Goal: Task Accomplishment & Management: Complete application form

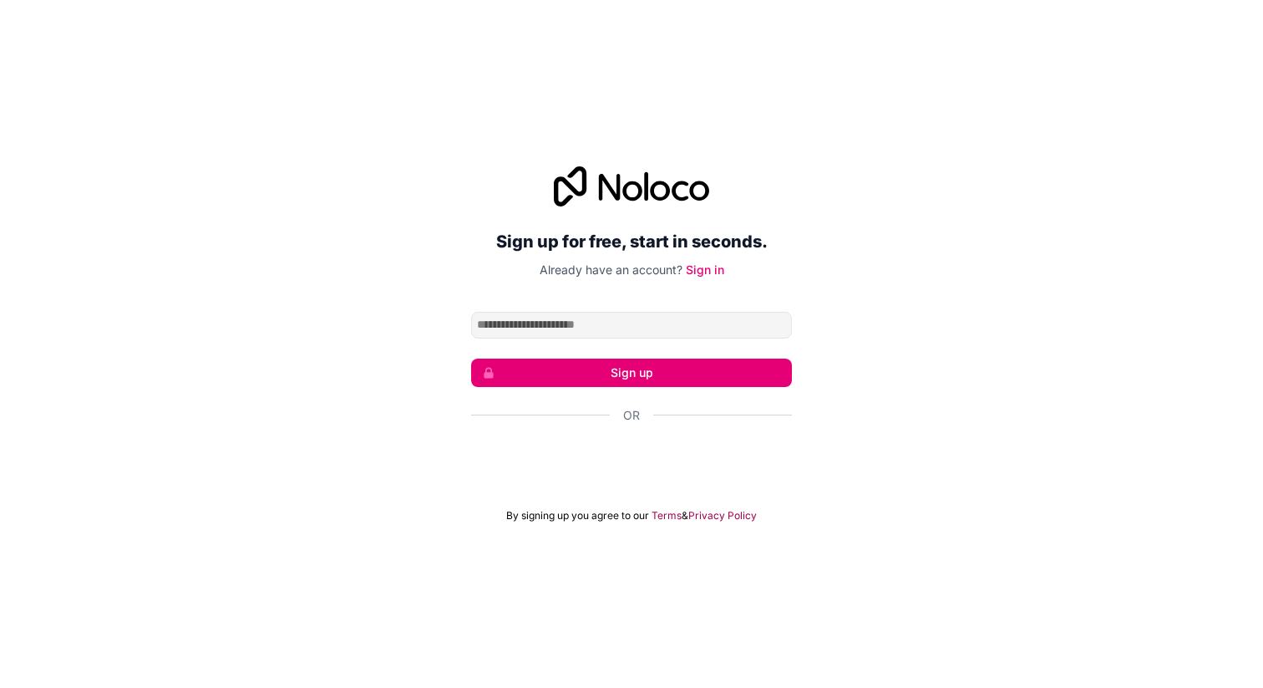
click at [1004, 285] on div "Sign up for free, start in seconds. Already have an account? Sign in Sign up Or…" at bounding box center [631, 344] width 1263 height 403
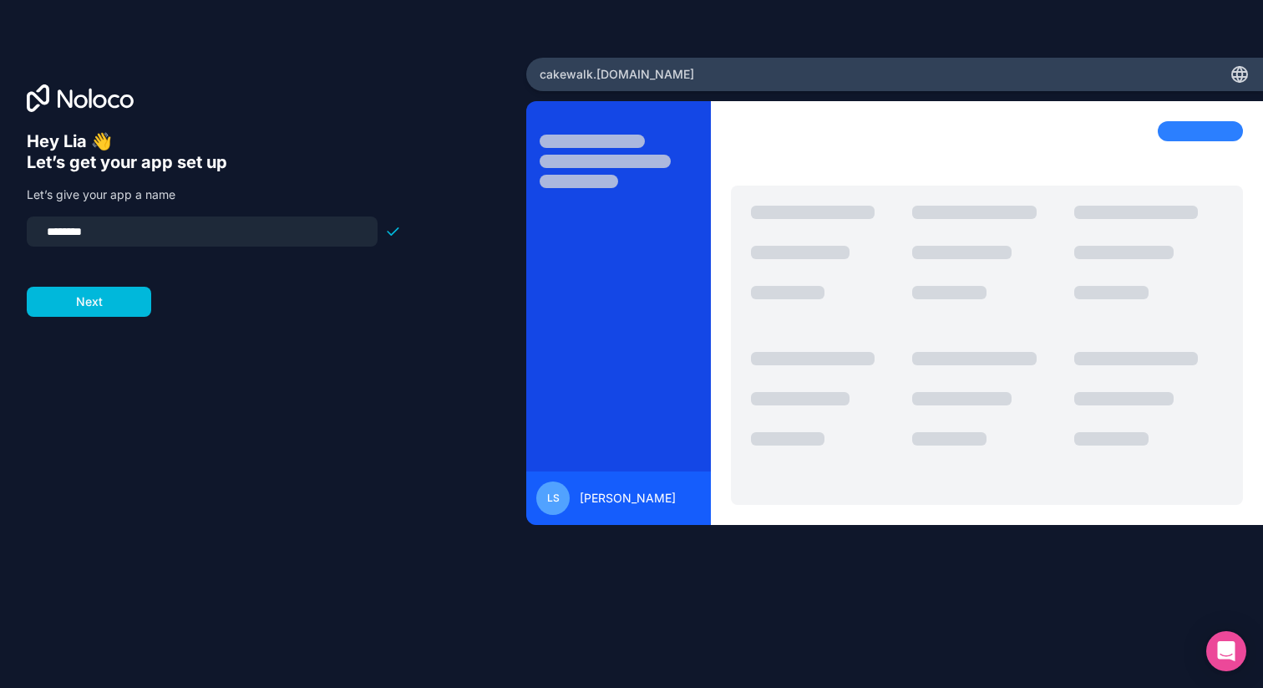
click at [160, 222] on input "********" at bounding box center [202, 231] width 331 height 23
click at [179, 233] on input "********" at bounding box center [202, 231] width 331 height 23
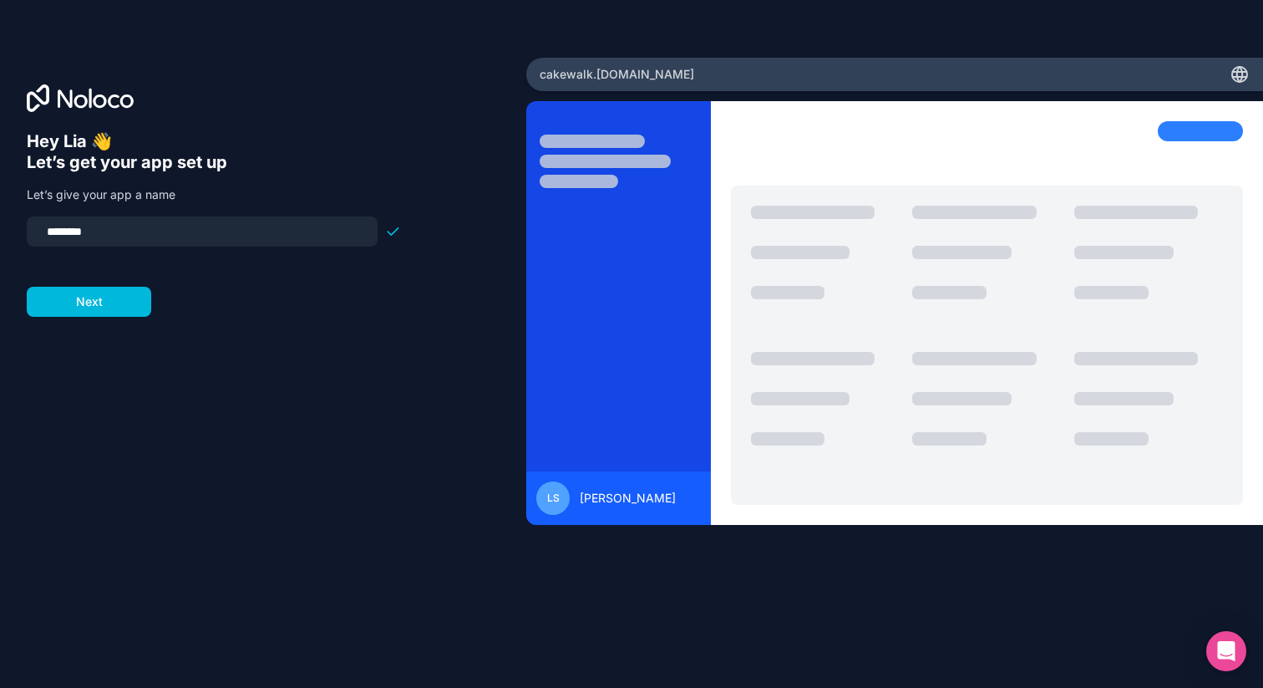
click at [179, 233] on input "********" at bounding box center [202, 231] width 331 height 23
click at [171, 237] on input "********" at bounding box center [202, 231] width 331 height 23
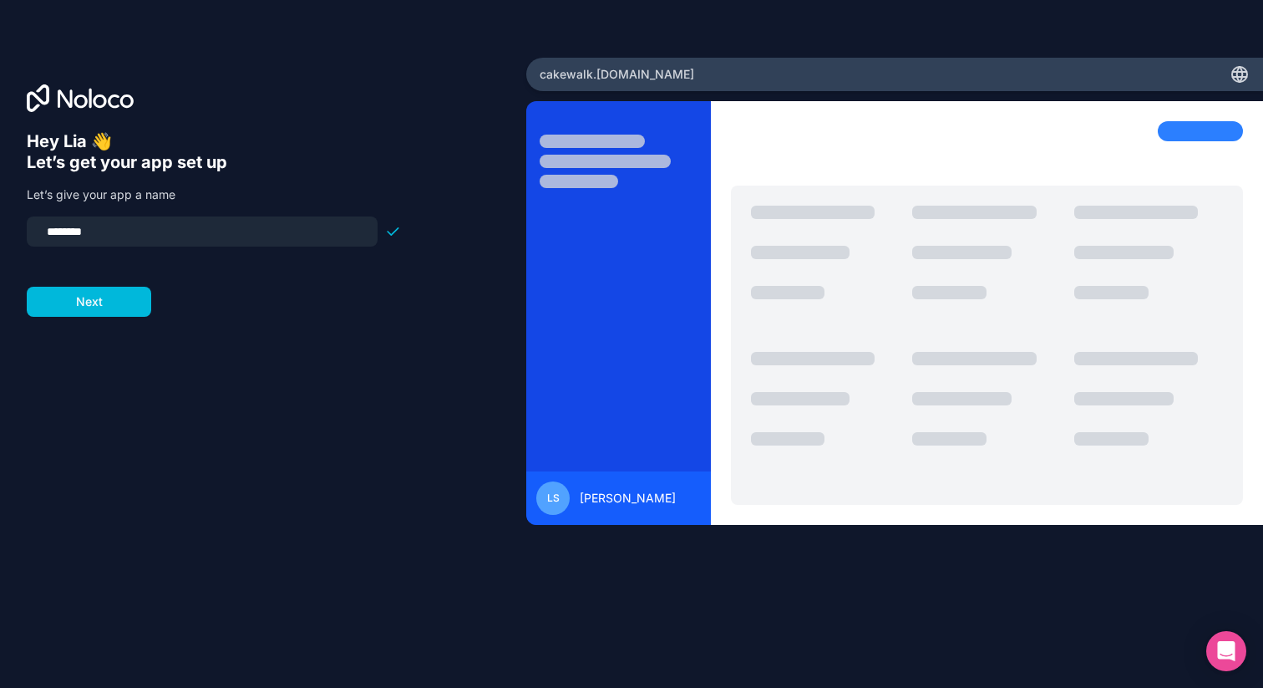
click at [63, 230] on input "********" at bounding box center [202, 231] width 331 height 23
type input "********"
click at [127, 310] on button "Next" at bounding box center [89, 302] width 124 height 30
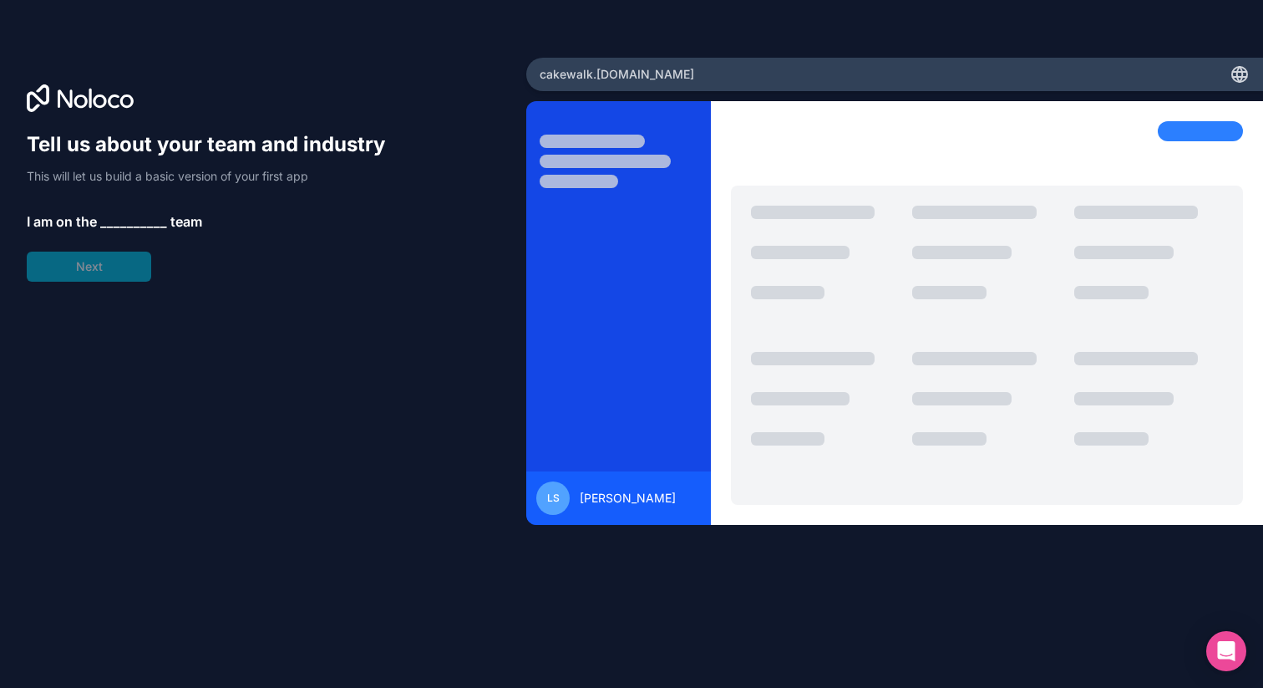
click at [99, 222] on p "I am on the __________ team" at bounding box center [214, 221] width 374 height 20
click at [114, 221] on span "__________" at bounding box center [133, 221] width 67 height 20
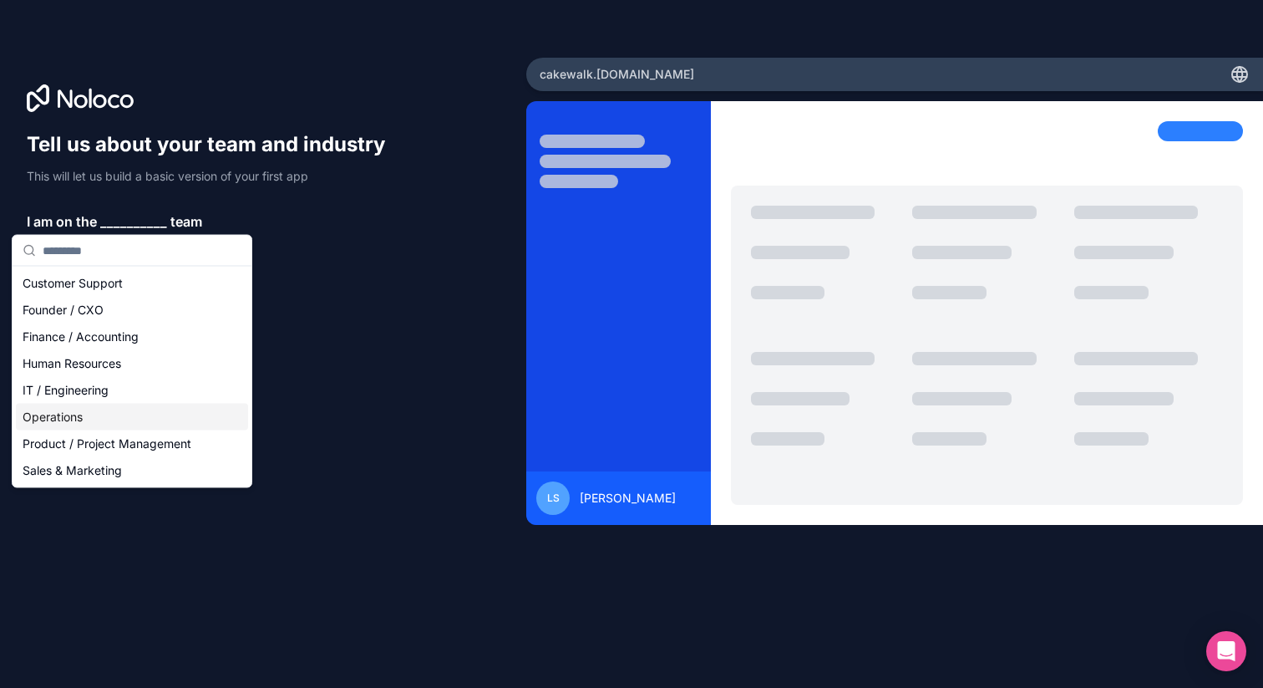
click at [94, 407] on div "Operations" at bounding box center [132, 417] width 232 height 27
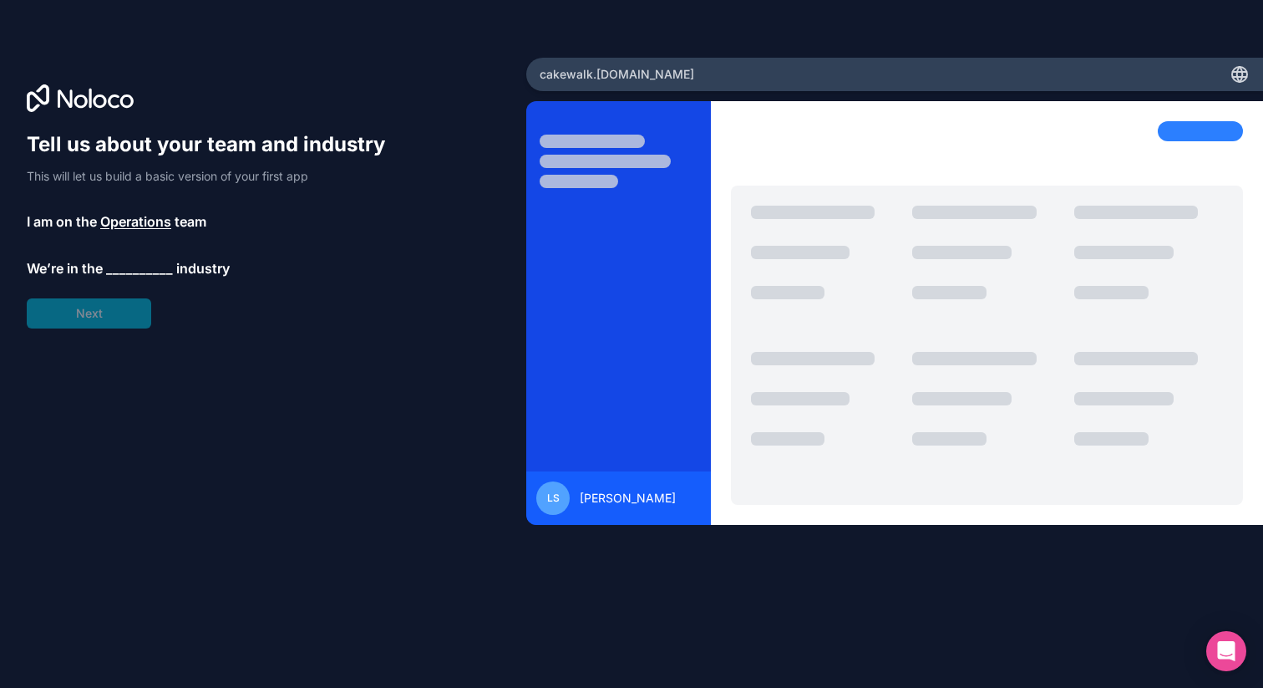
click at [125, 267] on span "__________" at bounding box center [139, 268] width 67 height 20
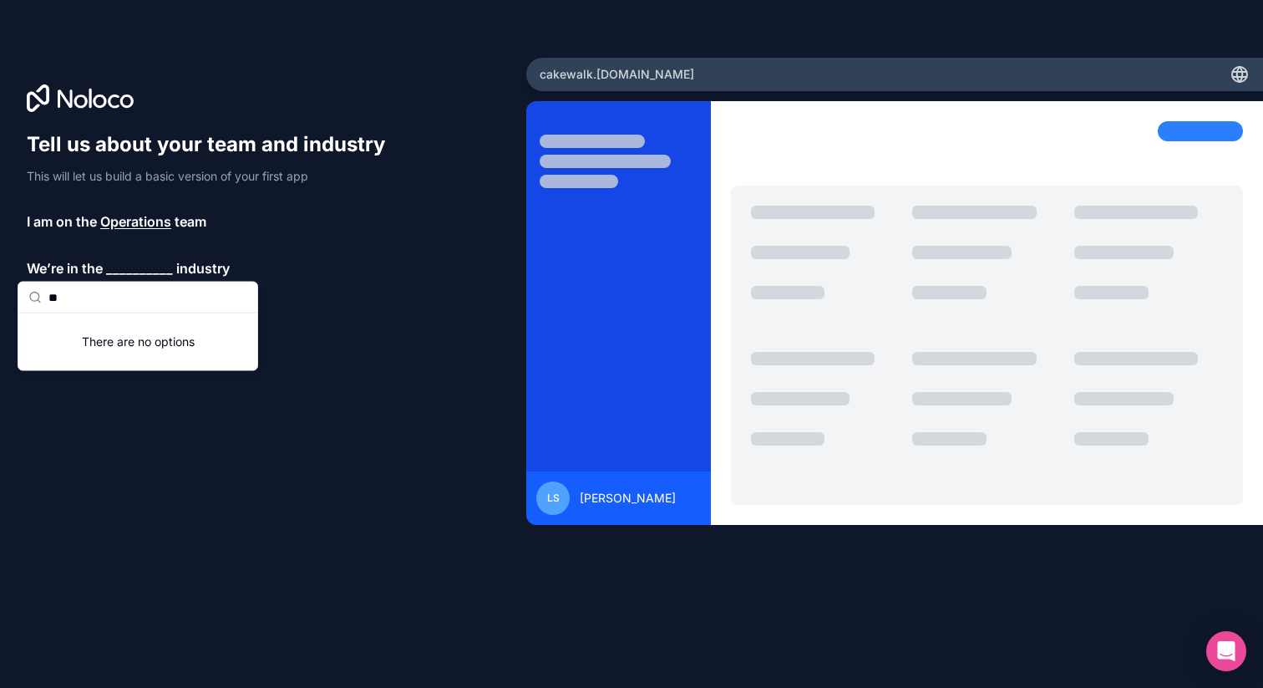
type input "*"
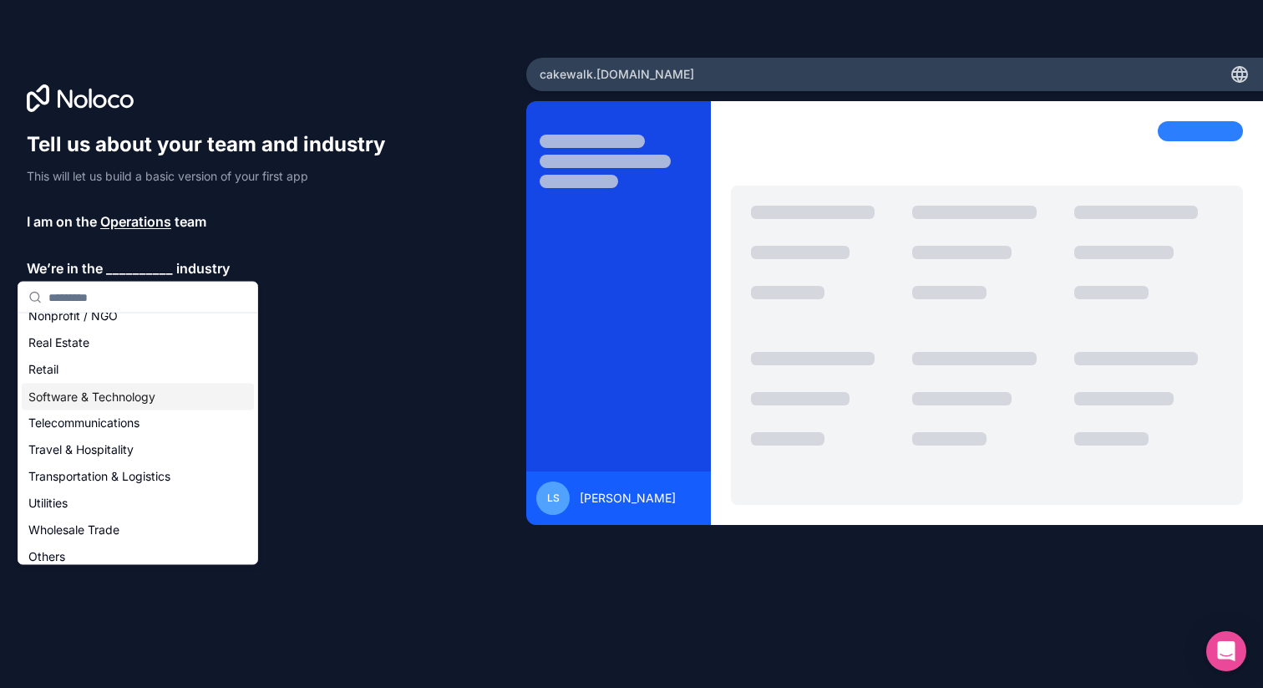
scroll to position [344, 0]
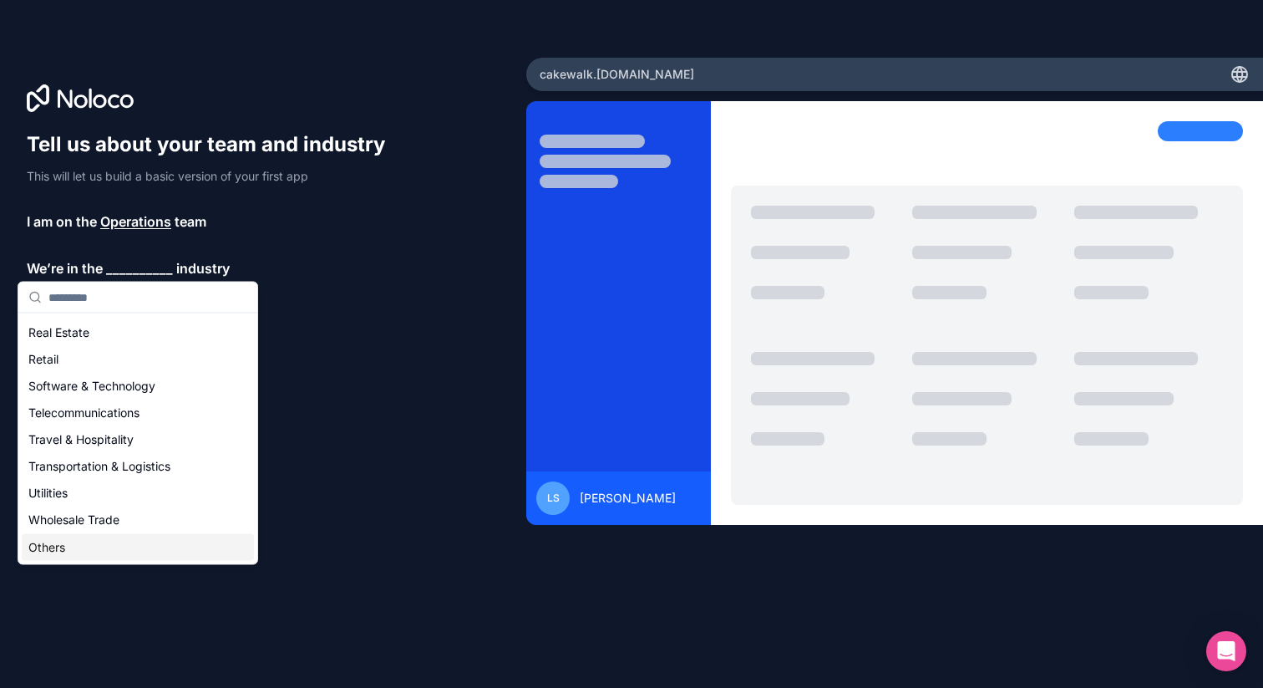
click at [77, 555] on div "Others" at bounding box center [138, 547] width 232 height 27
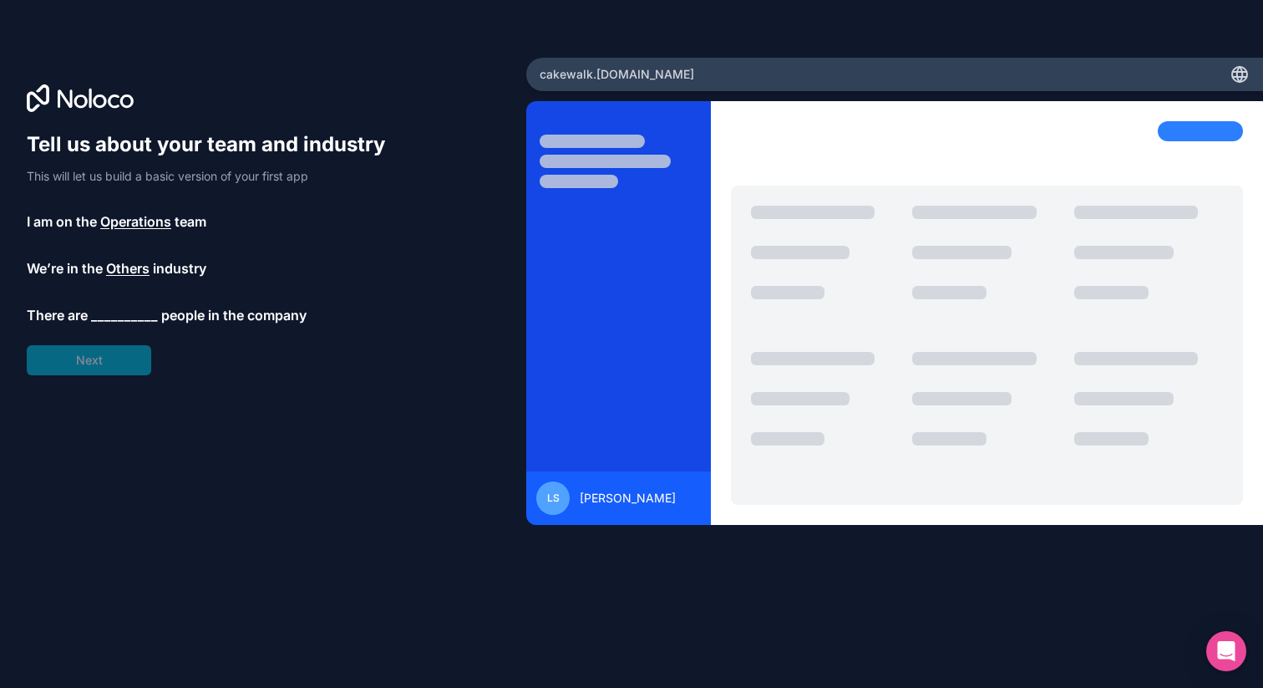
click at [108, 310] on span "__________" at bounding box center [124, 315] width 67 height 20
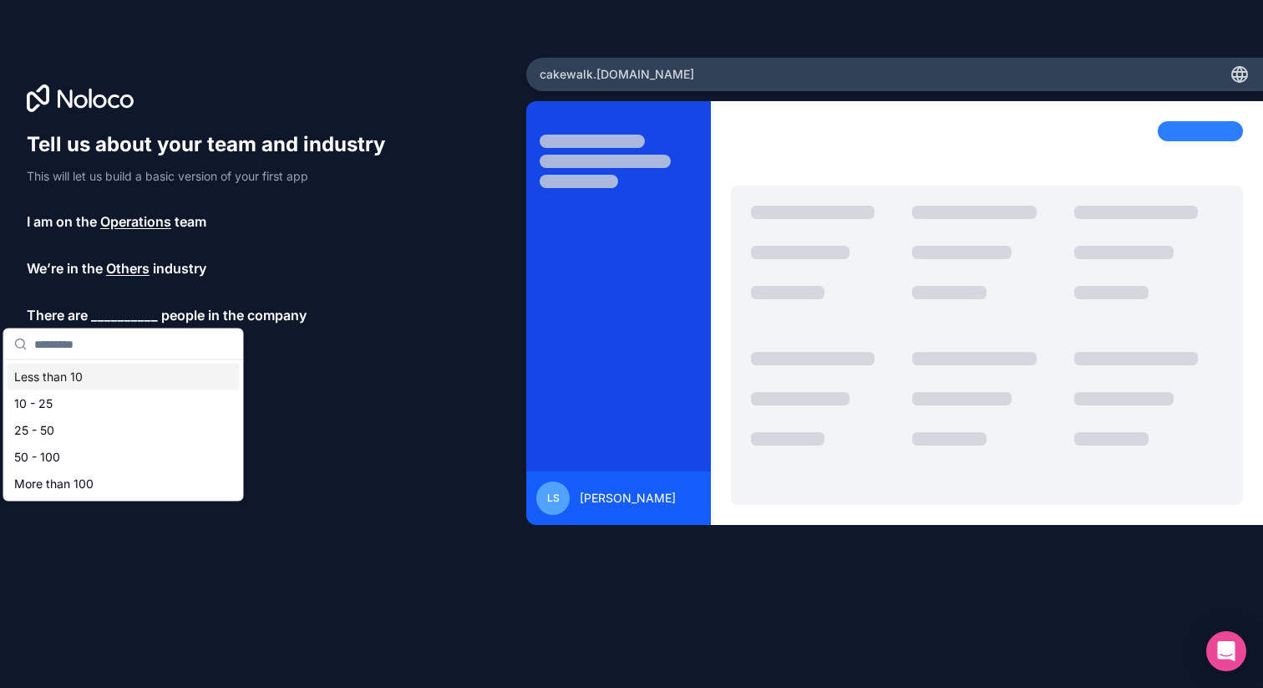
click at [86, 373] on div "Less than 10" at bounding box center [124, 376] width 232 height 27
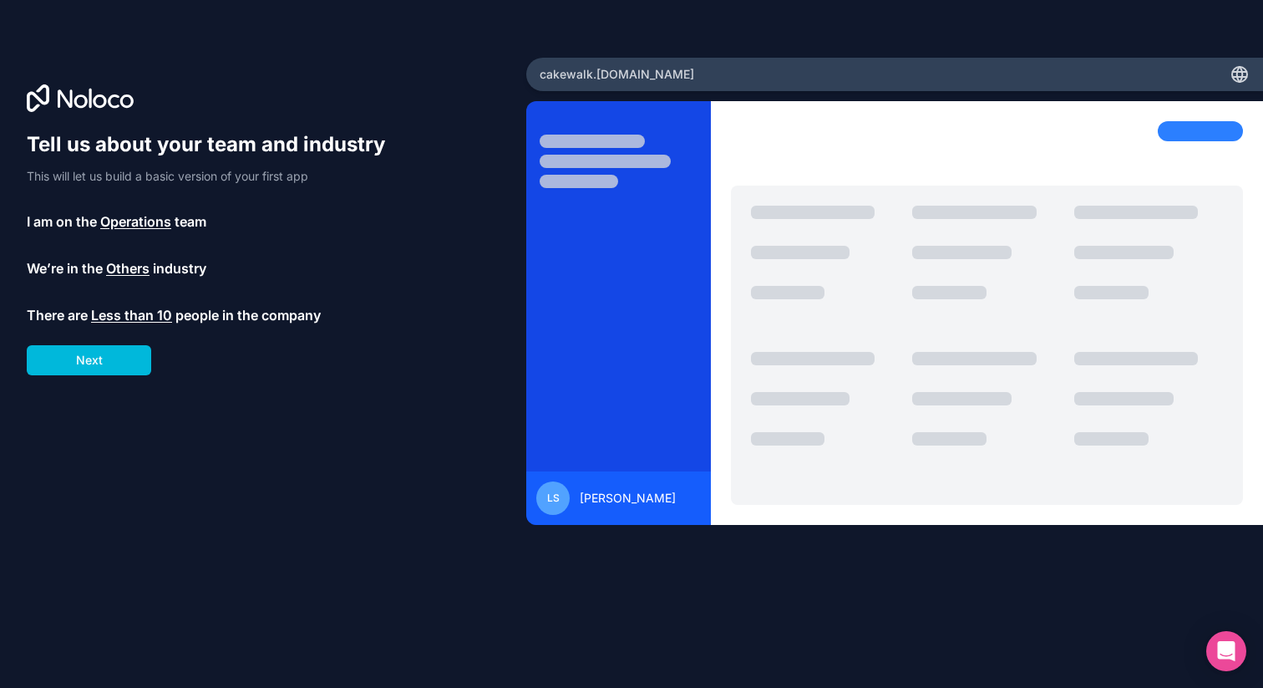
click at [86, 373] on button "Next" at bounding box center [89, 360] width 124 height 30
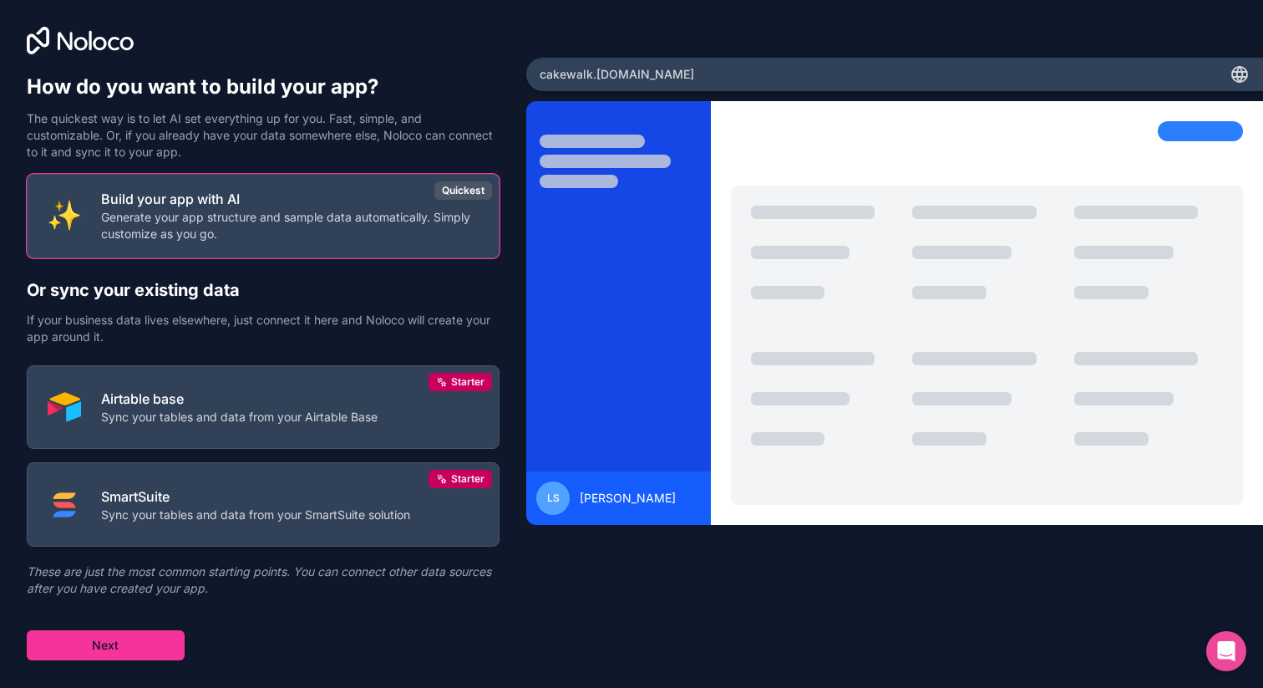
click at [453, 375] on span "Starter" at bounding box center [467, 381] width 33 height 13
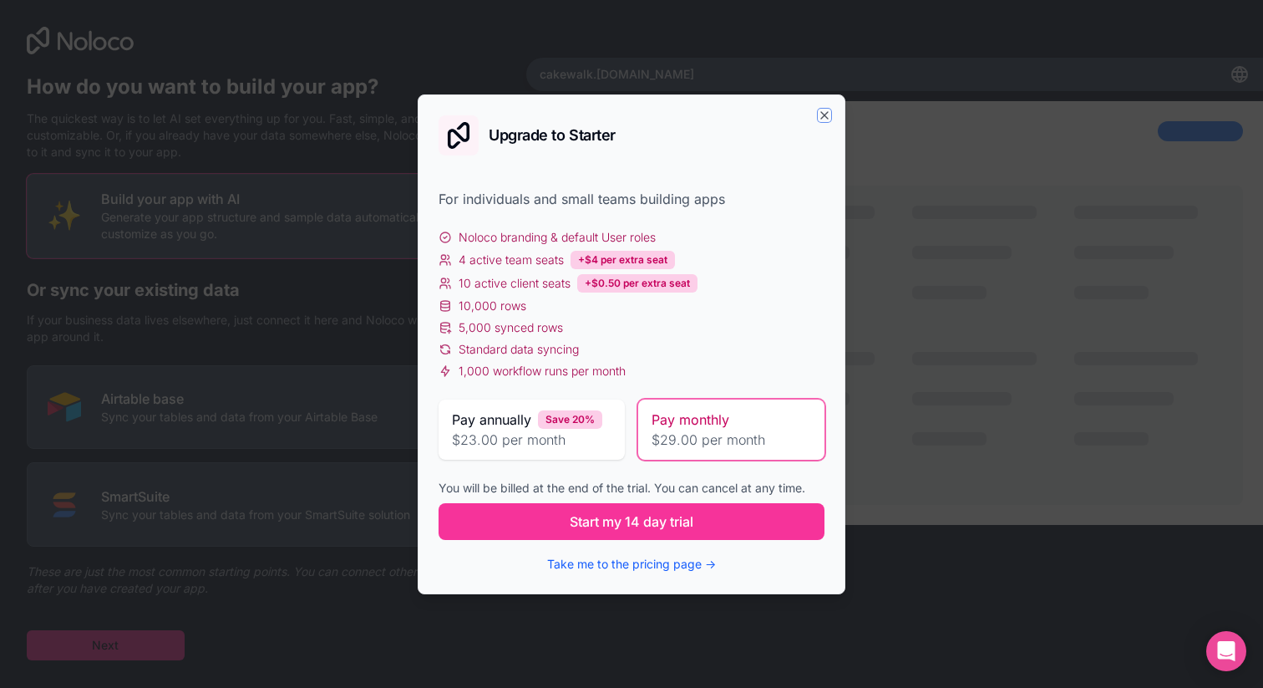
click at [819, 118] on icon "button" at bounding box center [824, 115] width 13 height 13
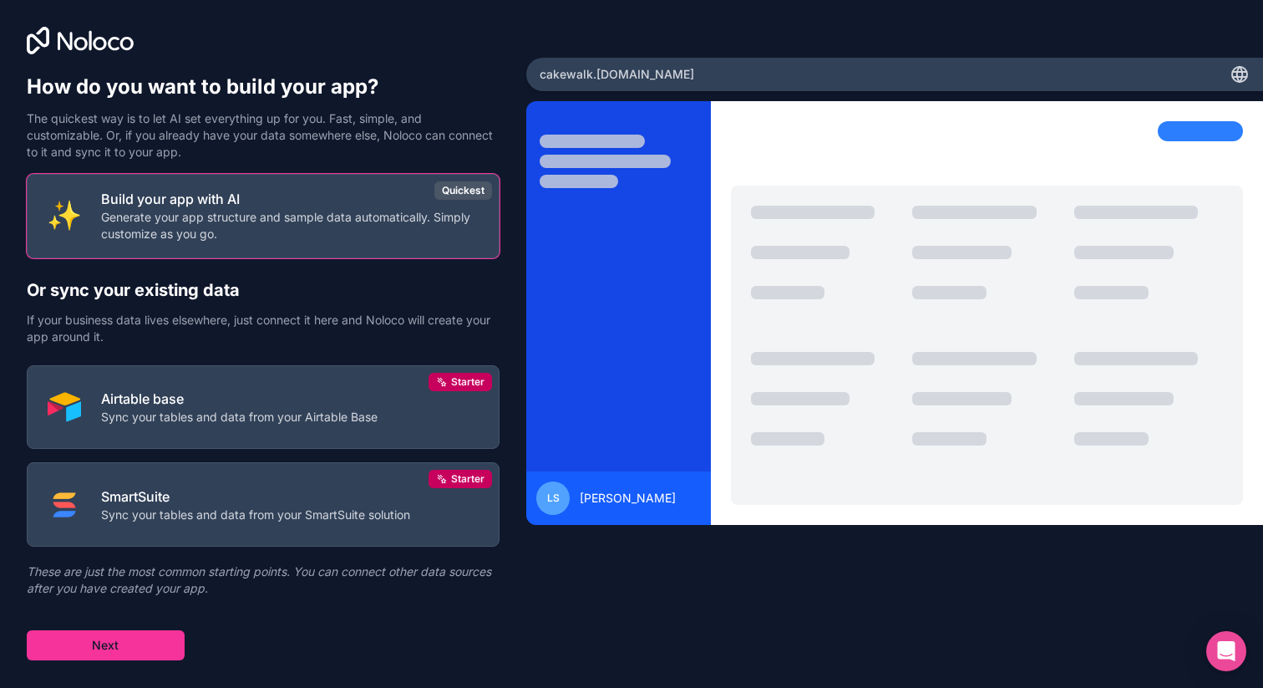
click at [346, 421] on p "Sync your tables and data from your Airtable Base" at bounding box center [239, 417] width 277 height 17
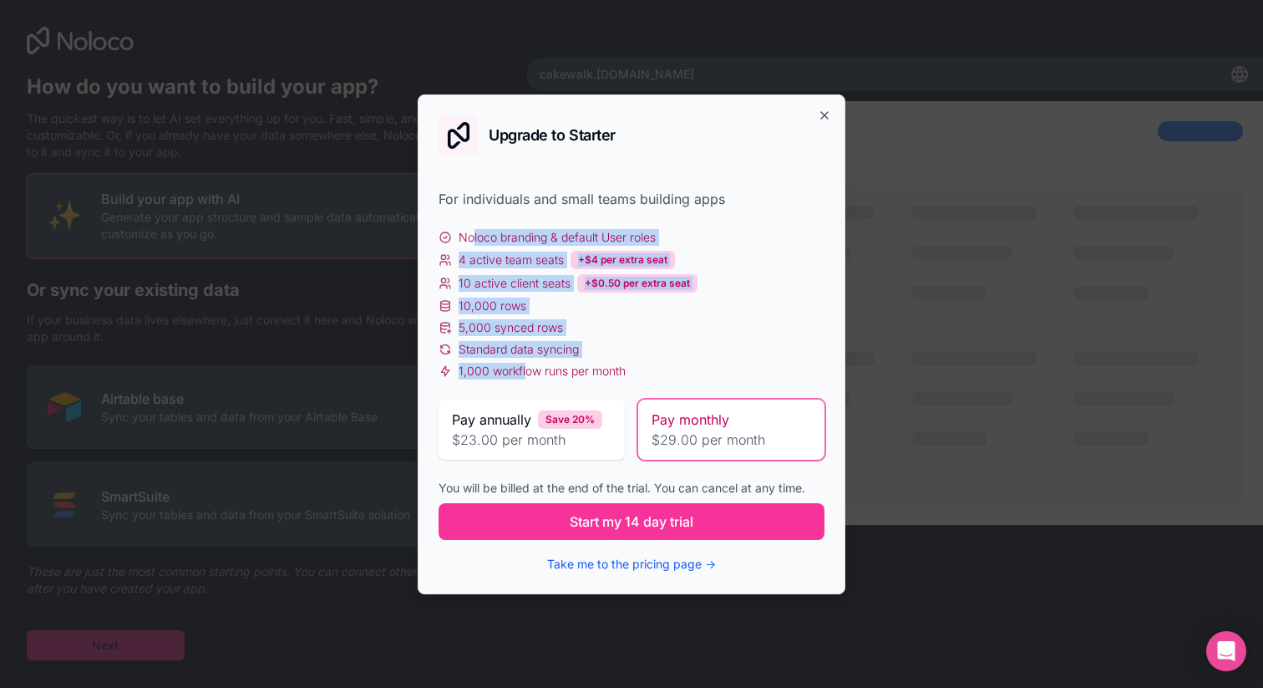
drag, startPoint x: 475, startPoint y: 233, endPoint x: 523, endPoint y: 371, distance: 146.1
click at [523, 371] on div "Noloco branding & default User roles 4 active team seats +$4 per extra seat 10 …" at bounding box center [632, 304] width 386 height 150
click at [523, 371] on span "1,000 workflow runs per month" at bounding box center [542, 371] width 167 height 17
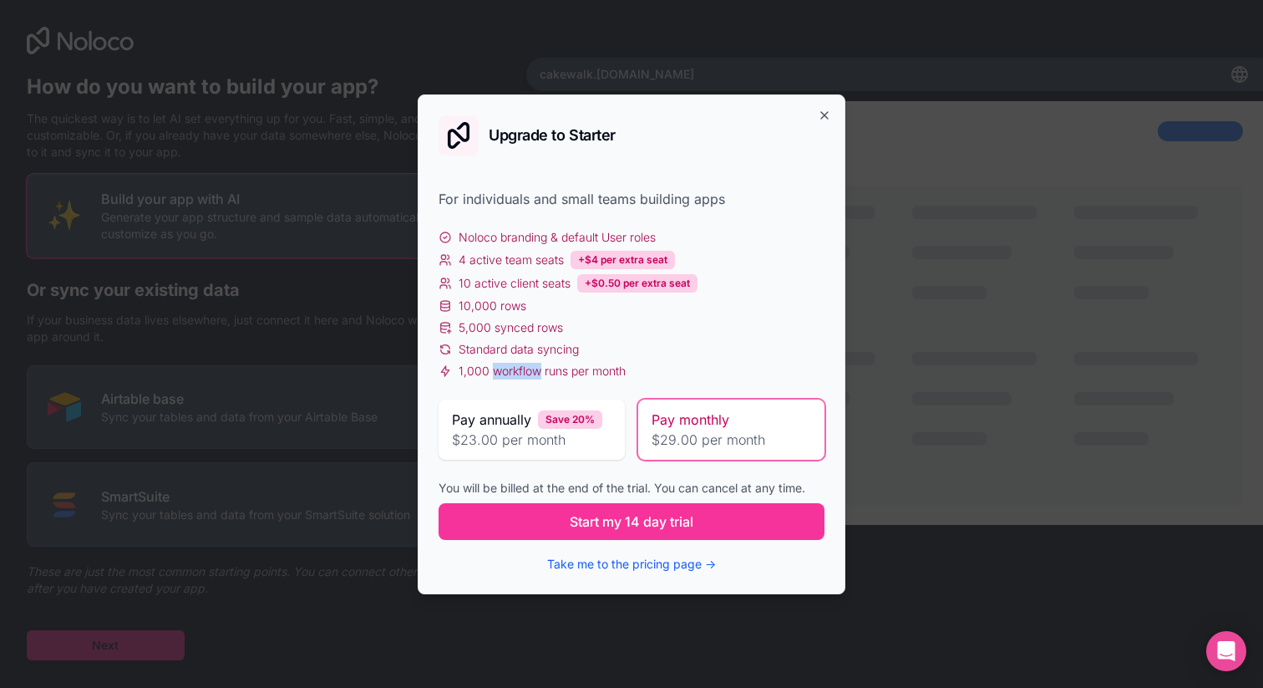
click at [523, 371] on span "1,000 workflow runs per month" at bounding box center [542, 371] width 167 height 17
click at [607, 371] on span "1,000 workflow runs per month" at bounding box center [542, 371] width 167 height 17
click at [821, 112] on icon "button" at bounding box center [824, 115] width 7 height 7
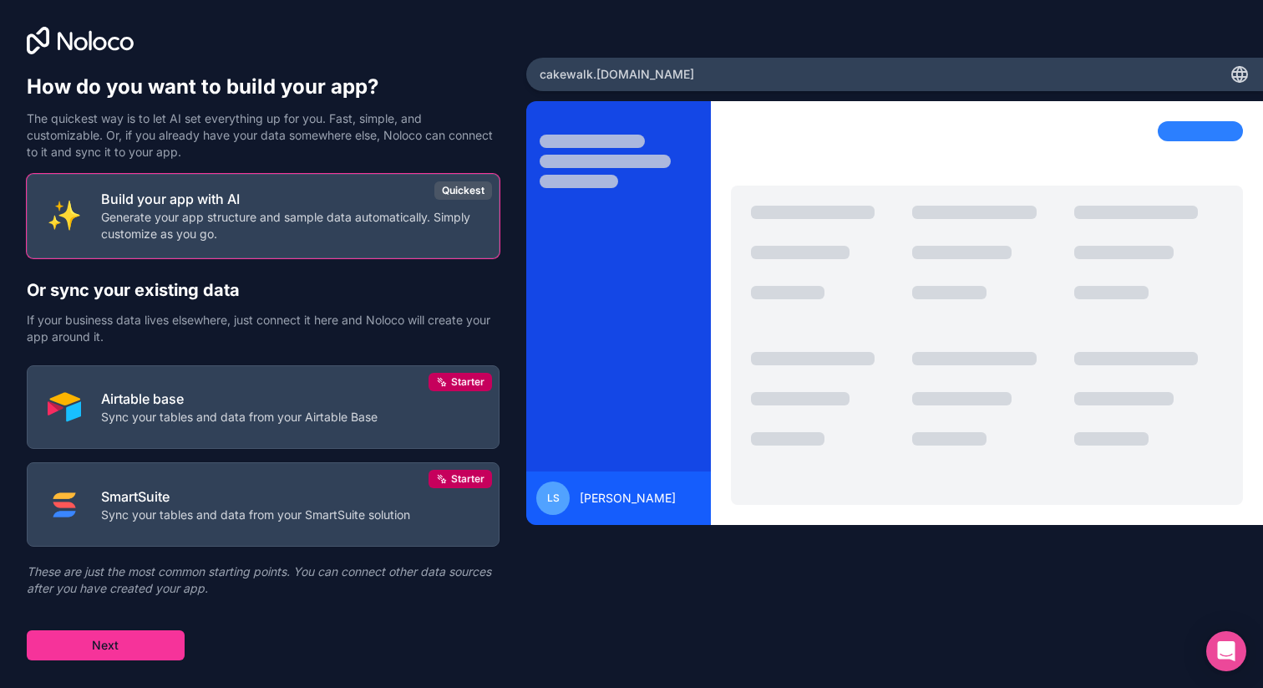
click at [195, 231] on p "Generate your app structure and sample data automatically. Simply customize as …" at bounding box center [290, 225] width 378 height 33
click at [86, 650] on button "Next" at bounding box center [106, 645] width 158 height 30
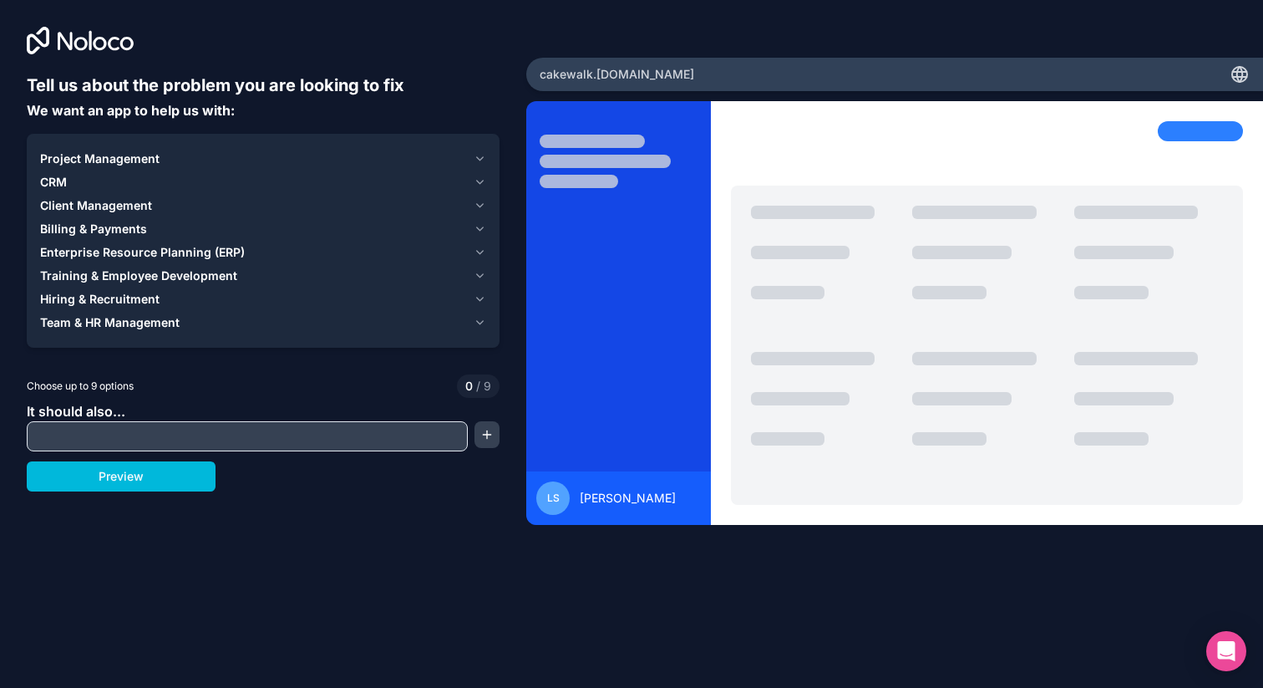
click at [235, 150] on div "Project Management" at bounding box center [253, 158] width 427 height 17
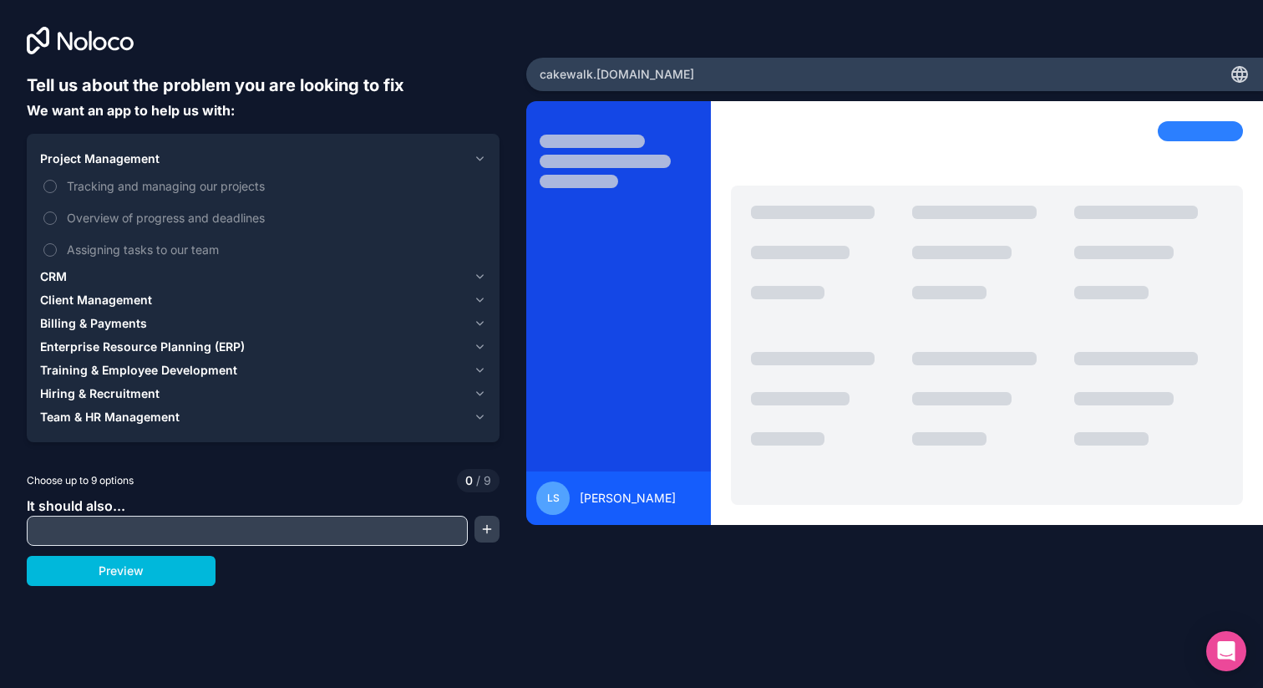
click at [202, 182] on span "Tracking and managing our projects" at bounding box center [275, 186] width 416 height 18
click at [57, 182] on button "Tracking and managing our projects" at bounding box center [49, 186] width 13 height 13
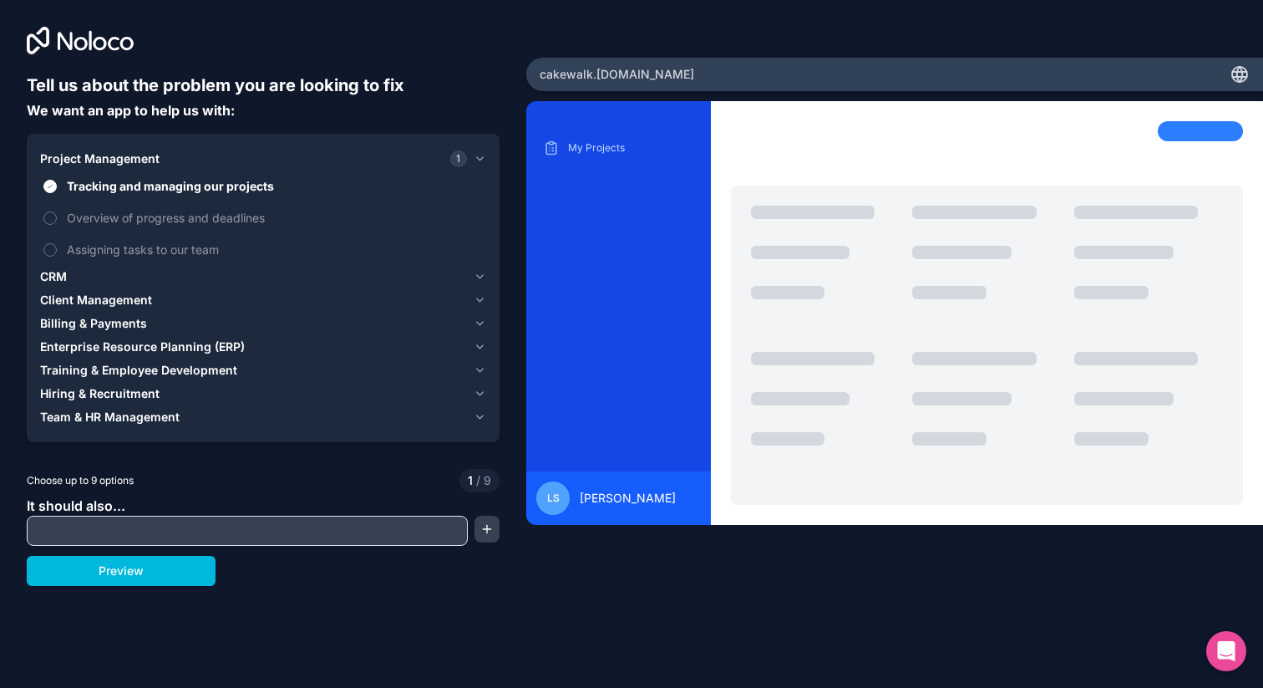
click at [199, 217] on span "Overview of progress and deadlines" at bounding box center [275, 218] width 416 height 18
click at [57, 217] on button "Overview of progress and deadlines" at bounding box center [49, 217] width 13 height 13
click at [143, 152] on span "Project Management" at bounding box center [99, 158] width 119 height 17
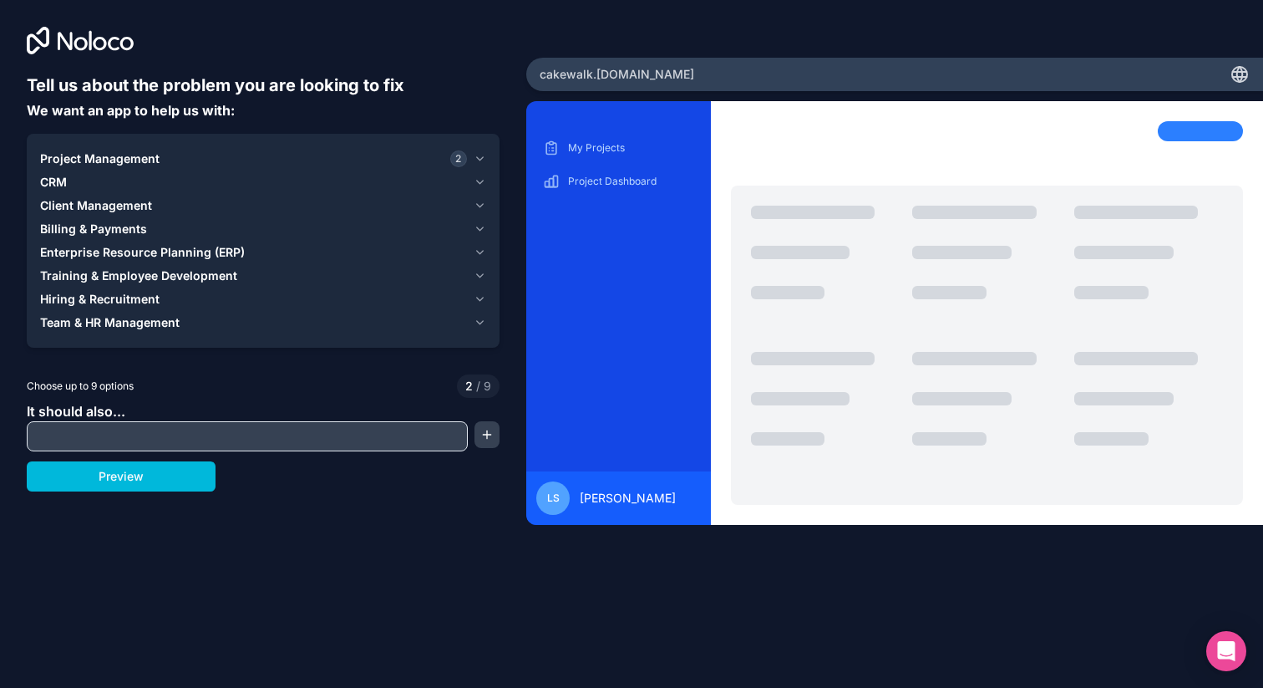
click at [43, 181] on span "CRM" at bounding box center [53, 182] width 27 height 17
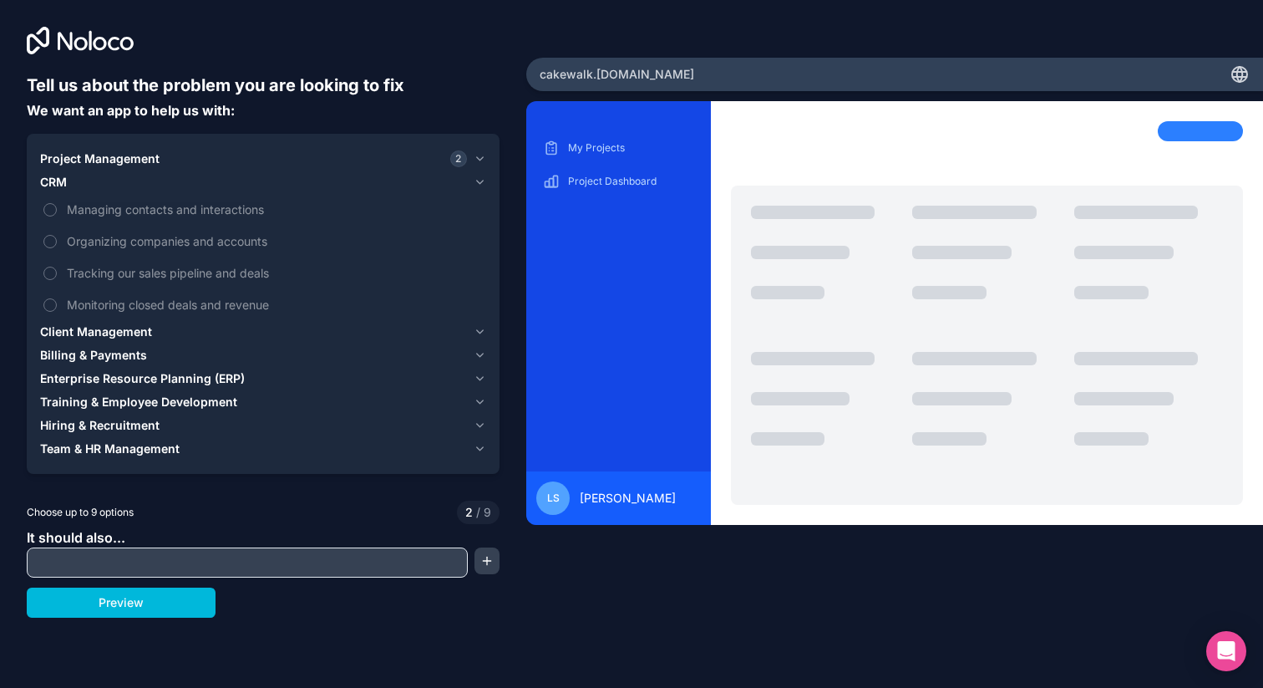
click at [49, 212] on button "Managing contacts and interactions" at bounding box center [49, 209] width 13 height 13
click at [48, 269] on button "Tracking our sales pipeline and deals" at bounding box center [49, 273] width 13 height 13
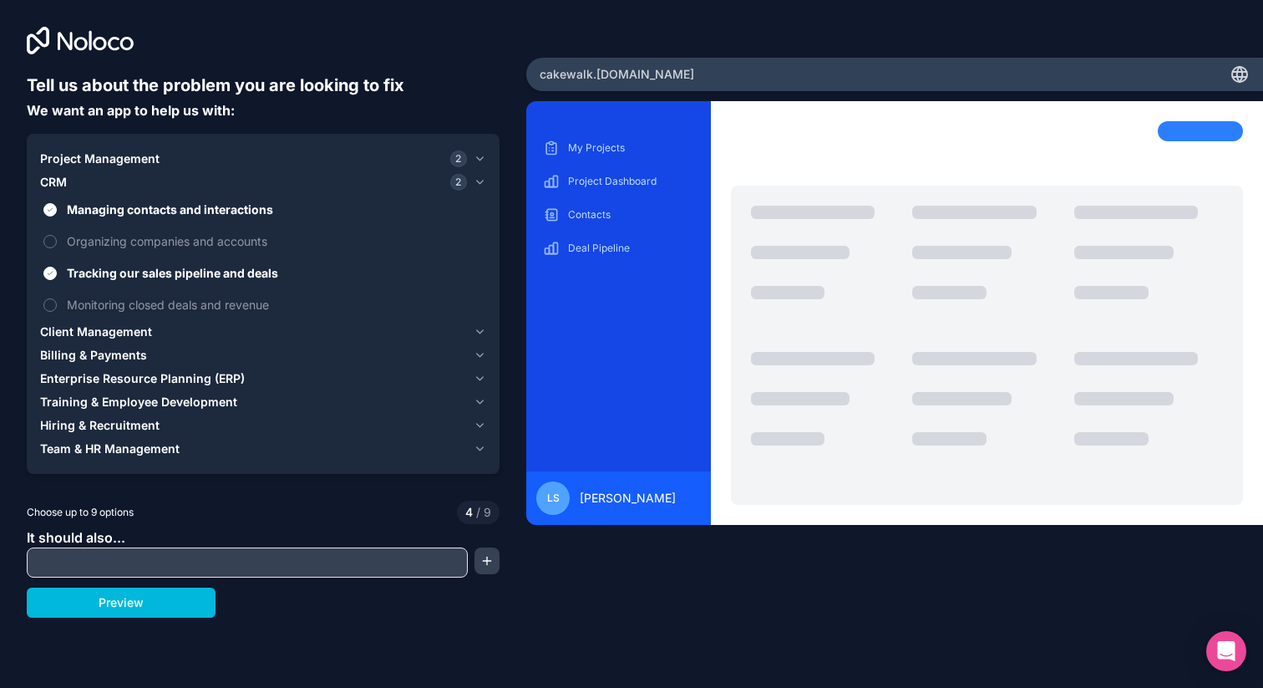
click at [84, 150] on span "Project Management" at bounding box center [99, 158] width 119 height 17
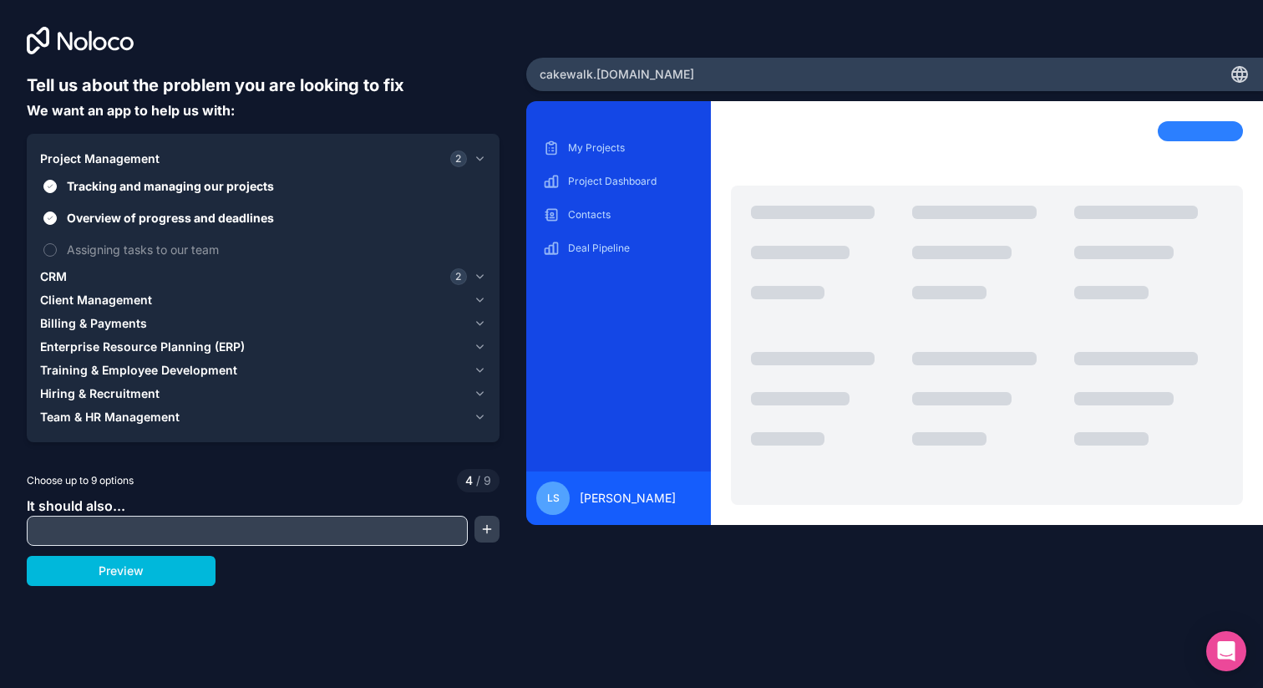
click at [84, 150] on span "Project Management" at bounding box center [99, 158] width 119 height 17
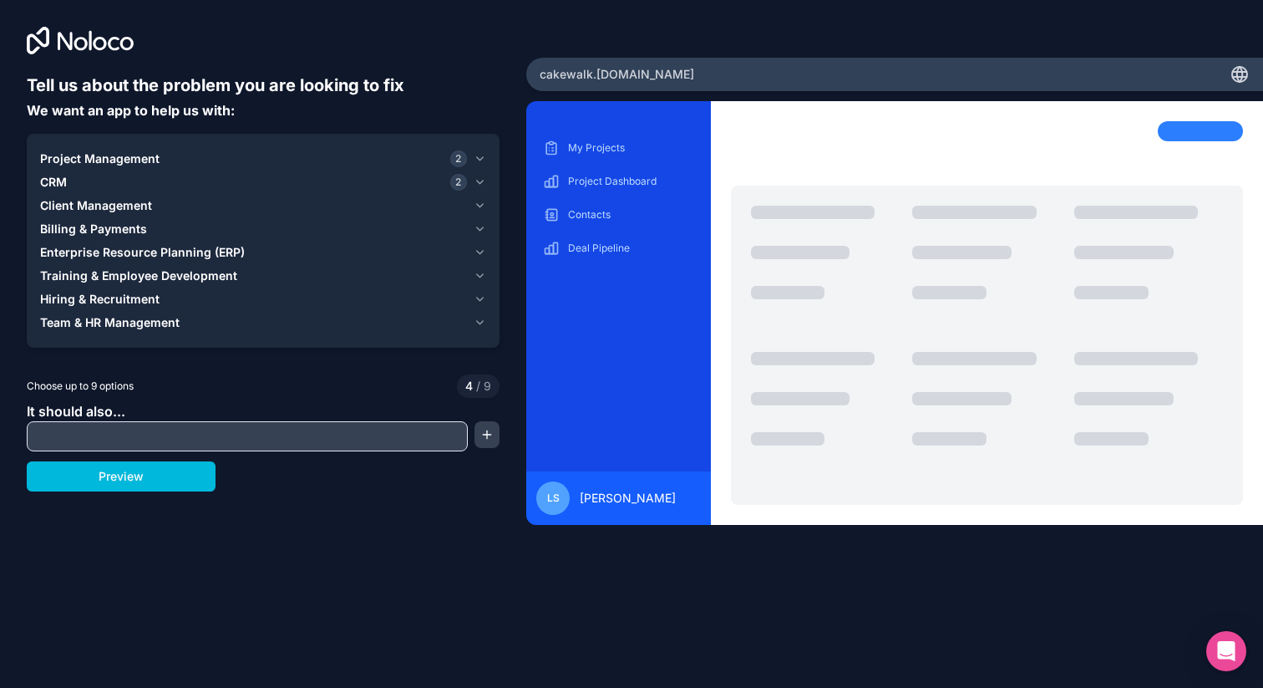
click at [57, 204] on span "Client Management" at bounding box center [96, 205] width 112 height 17
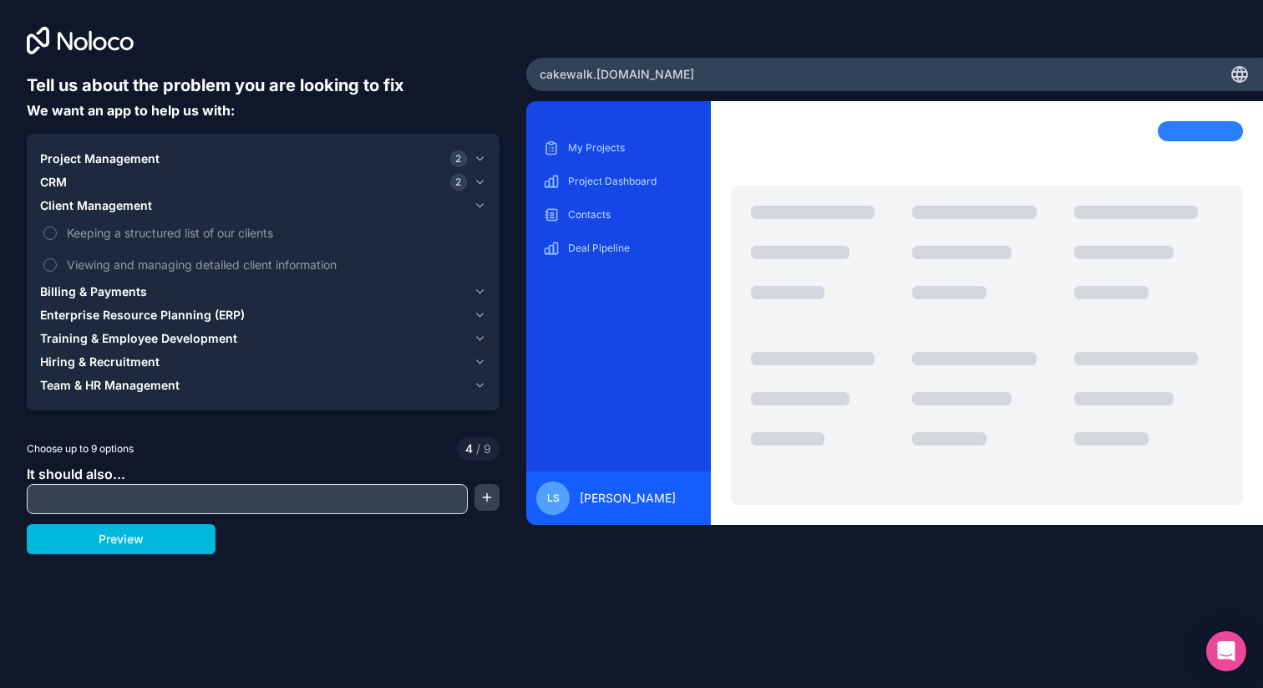
click at [47, 226] on button "Keeping a structured list of our clients" at bounding box center [49, 232] width 13 height 13
click at [47, 261] on button "Viewing and managing detailed client information" at bounding box center [49, 264] width 13 height 13
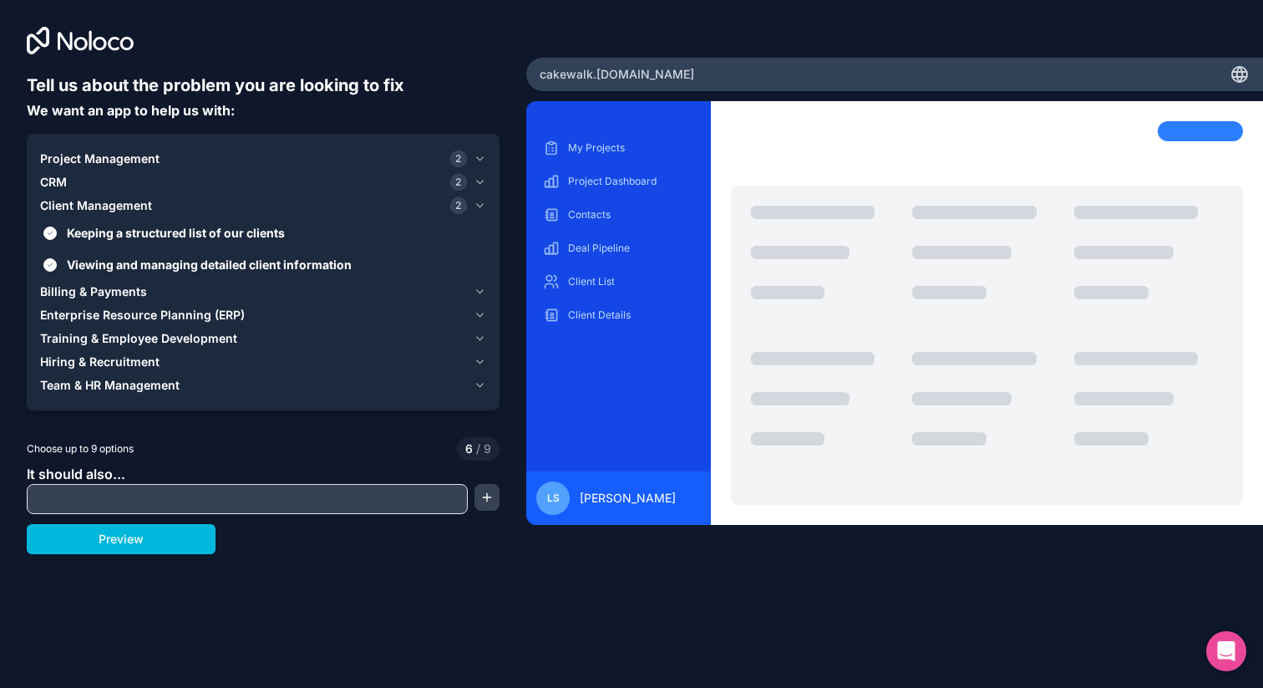
click at [78, 196] on button "Client Management 2" at bounding box center [263, 205] width 446 height 23
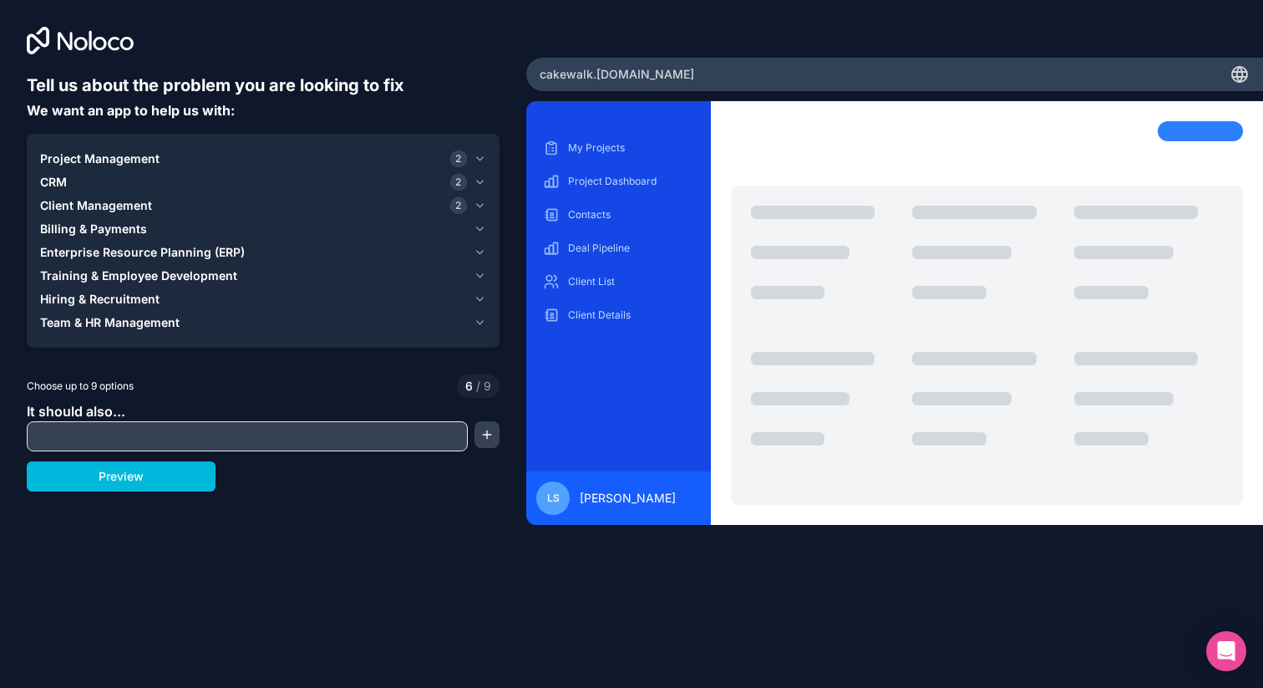
click at [59, 233] on span "Billing & Payments" at bounding box center [93, 229] width 107 height 17
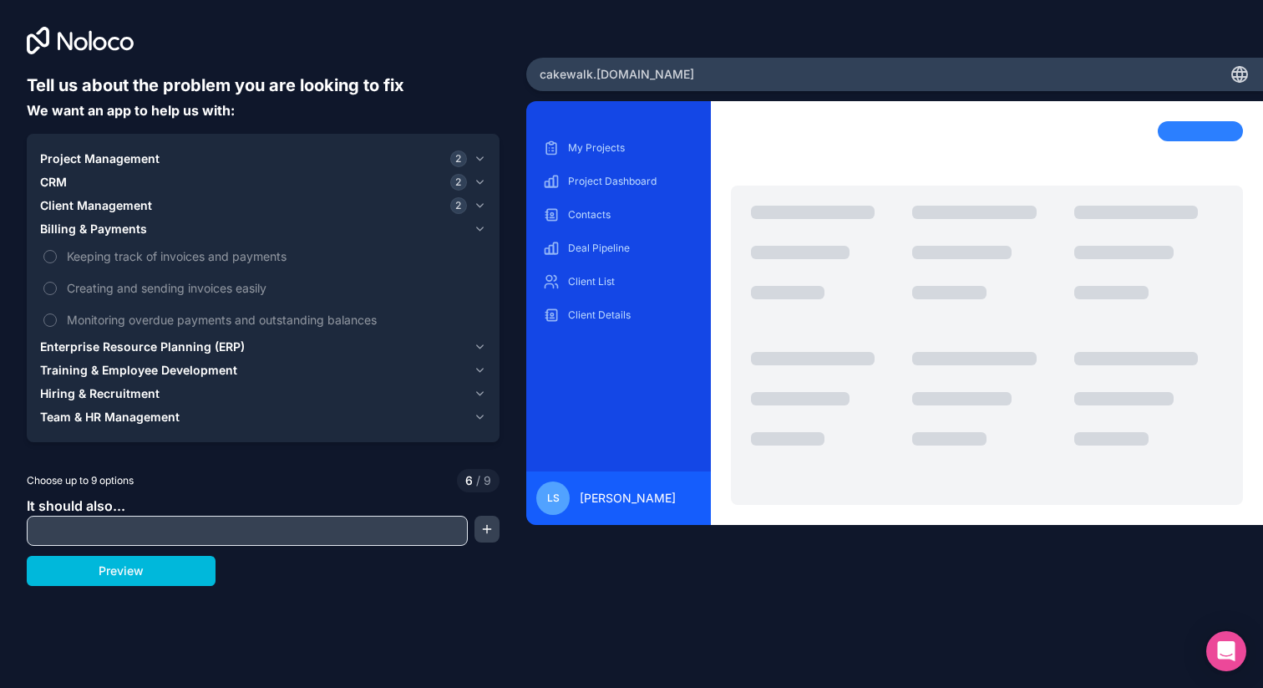
click at [50, 342] on span "Enterprise Resource Planning (ERP)" at bounding box center [142, 346] width 205 height 17
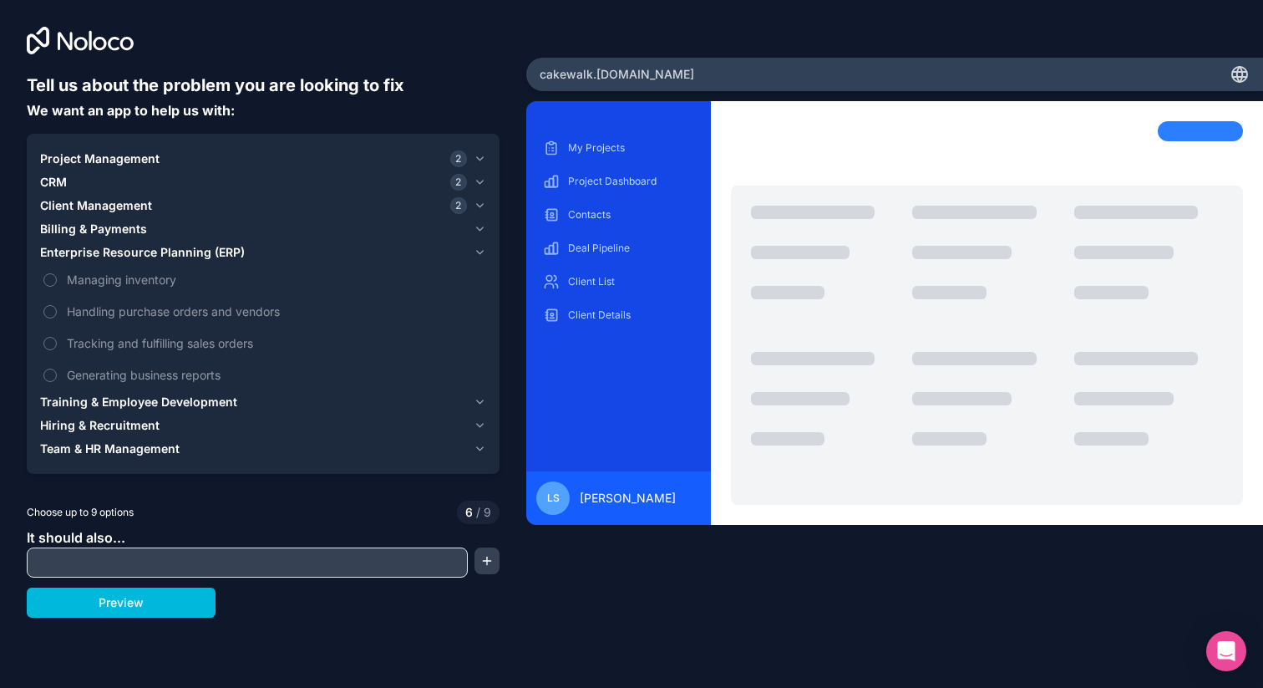
click at [58, 232] on span "Billing & Payments" at bounding box center [93, 229] width 107 height 17
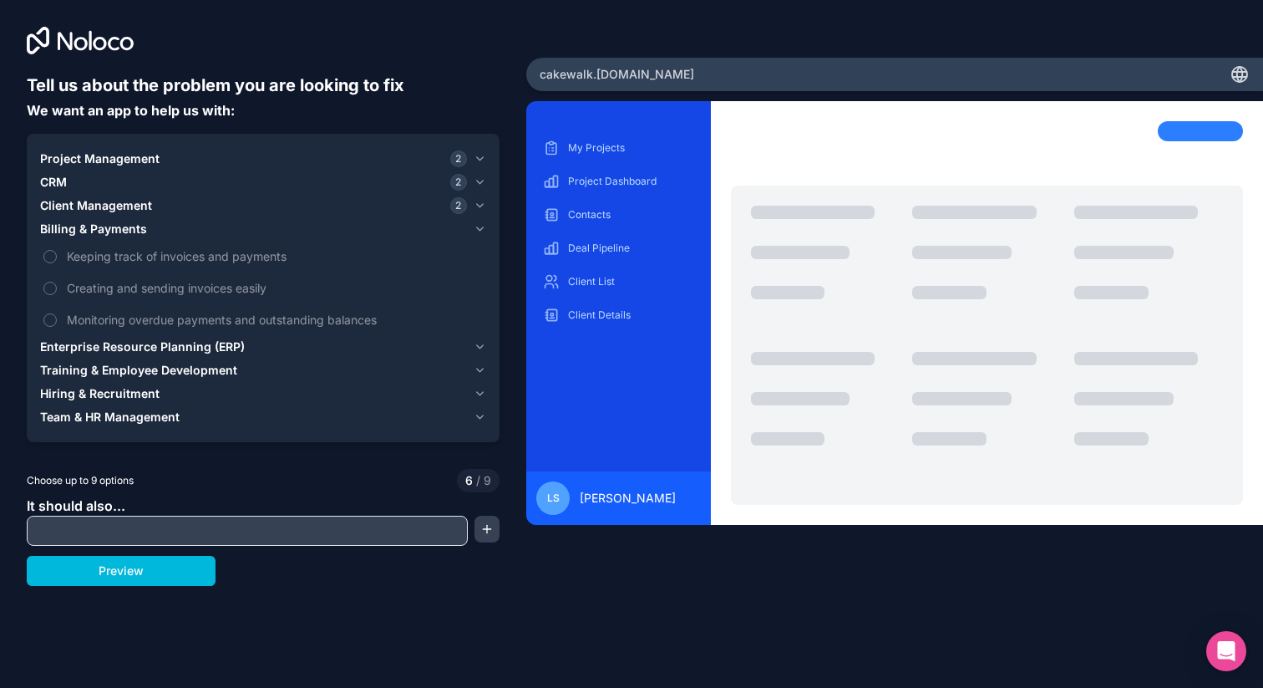
click at [58, 322] on label "Monitoring overdue payments and outstanding balances" at bounding box center [263, 319] width 446 height 31
click at [57, 322] on button "Monitoring overdue payments and outstanding balances" at bounding box center [49, 319] width 13 height 13
click at [58, 350] on span "Enterprise Resource Planning (ERP)" at bounding box center [142, 346] width 205 height 17
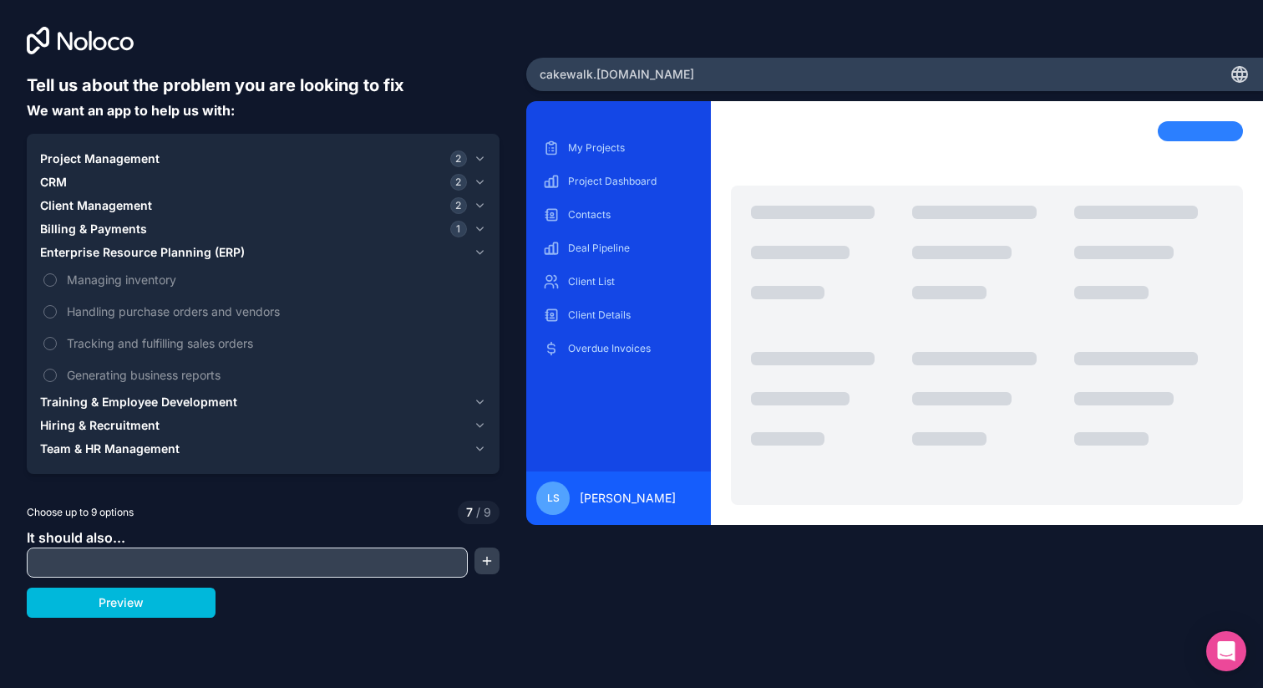
click at [51, 402] on span "Training & Employee Development" at bounding box center [138, 401] width 197 height 17
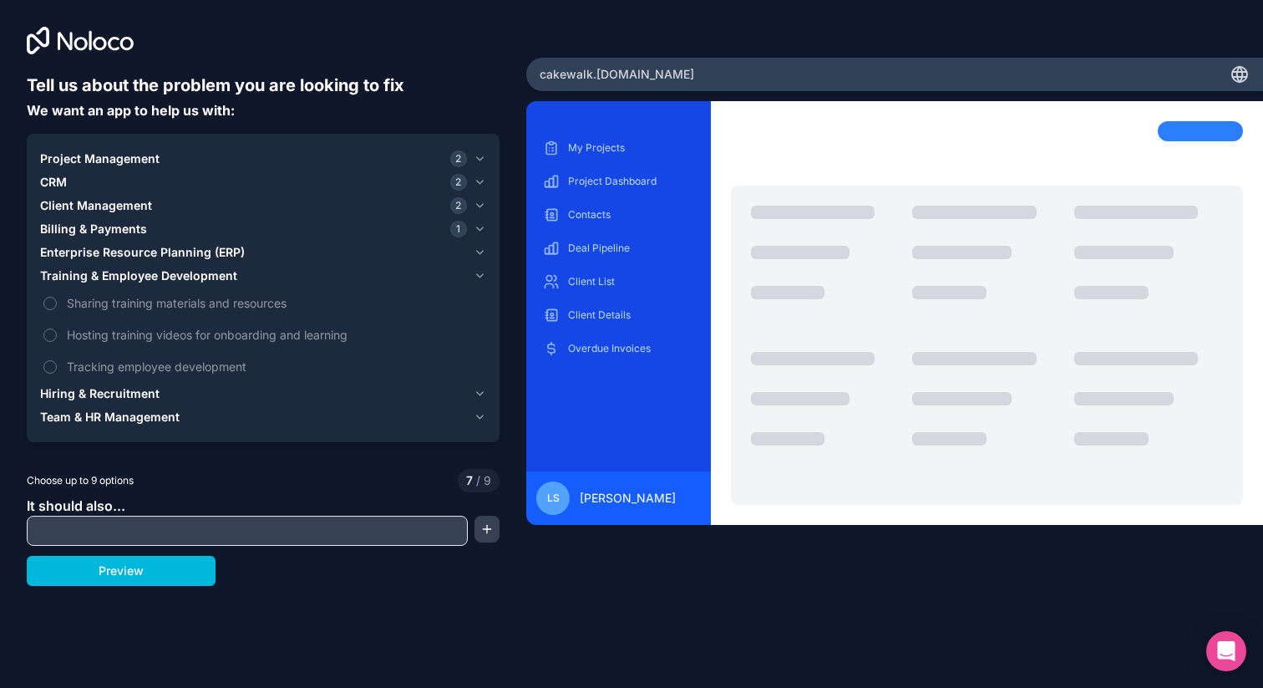
click at [48, 392] on span "Hiring & Recruitment" at bounding box center [99, 393] width 119 height 17
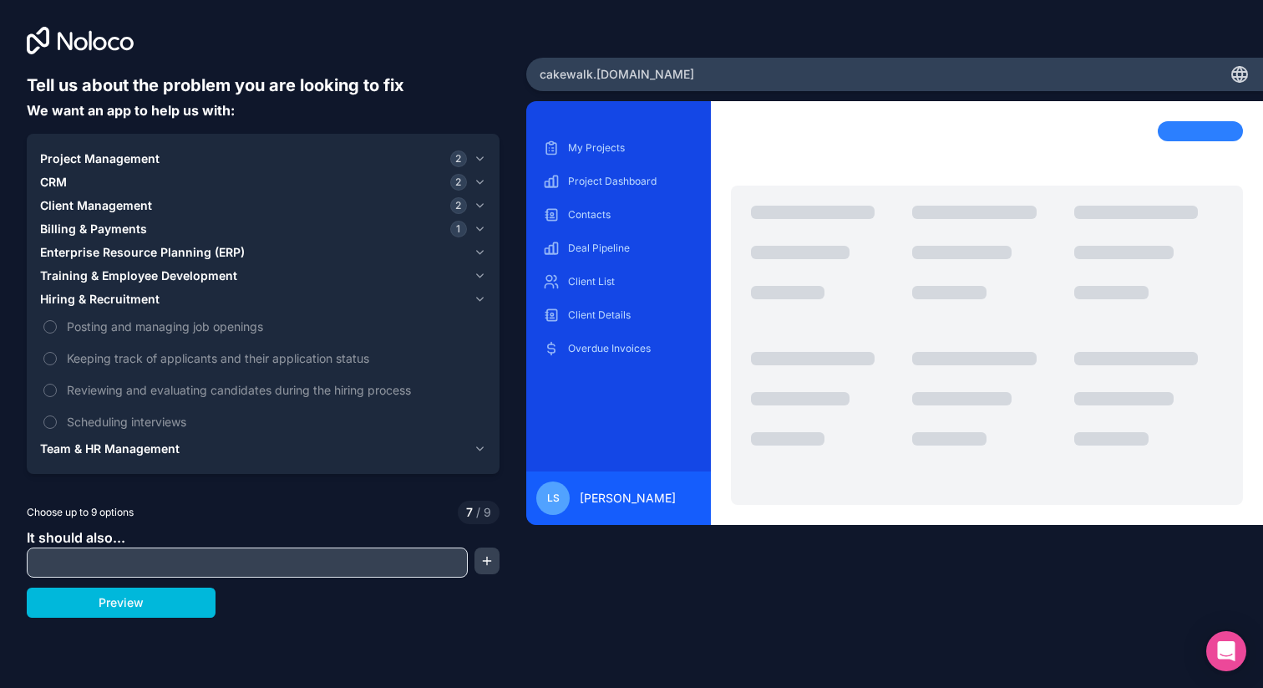
click at [50, 444] on span "Team & HR Management" at bounding box center [110, 448] width 140 height 17
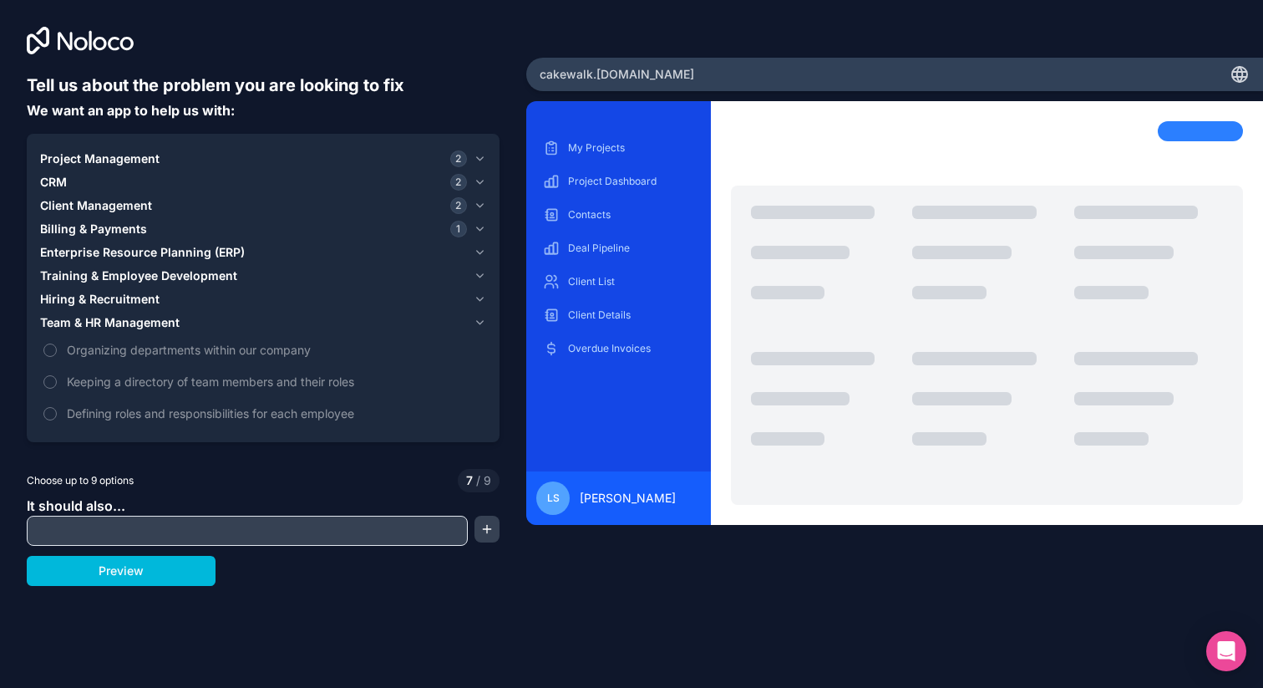
click at [46, 383] on button "Keeping a directory of team members and their roles" at bounding box center [49, 381] width 13 height 13
click at [73, 542] on div at bounding box center [247, 530] width 441 height 30
click at [67, 520] on input "text" at bounding box center [247, 530] width 433 height 23
click at [111, 569] on button "Preview" at bounding box center [121, 571] width 189 height 30
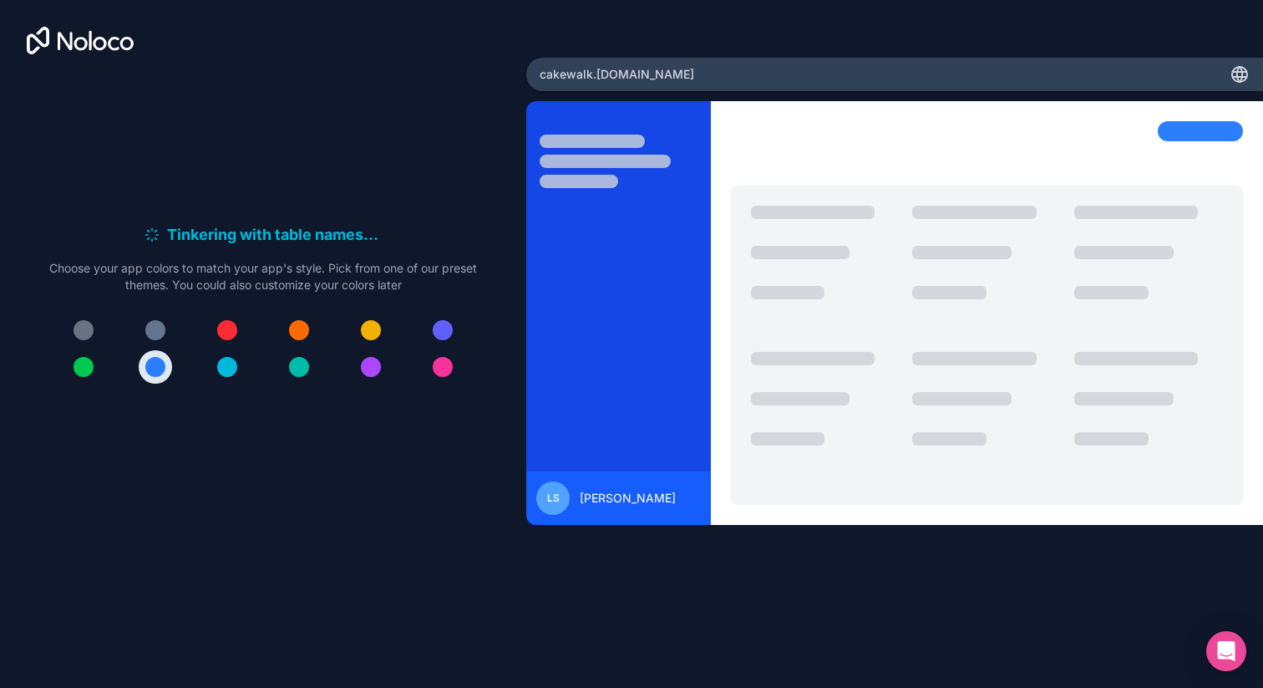
click at [434, 363] on div at bounding box center [443, 367] width 20 height 20
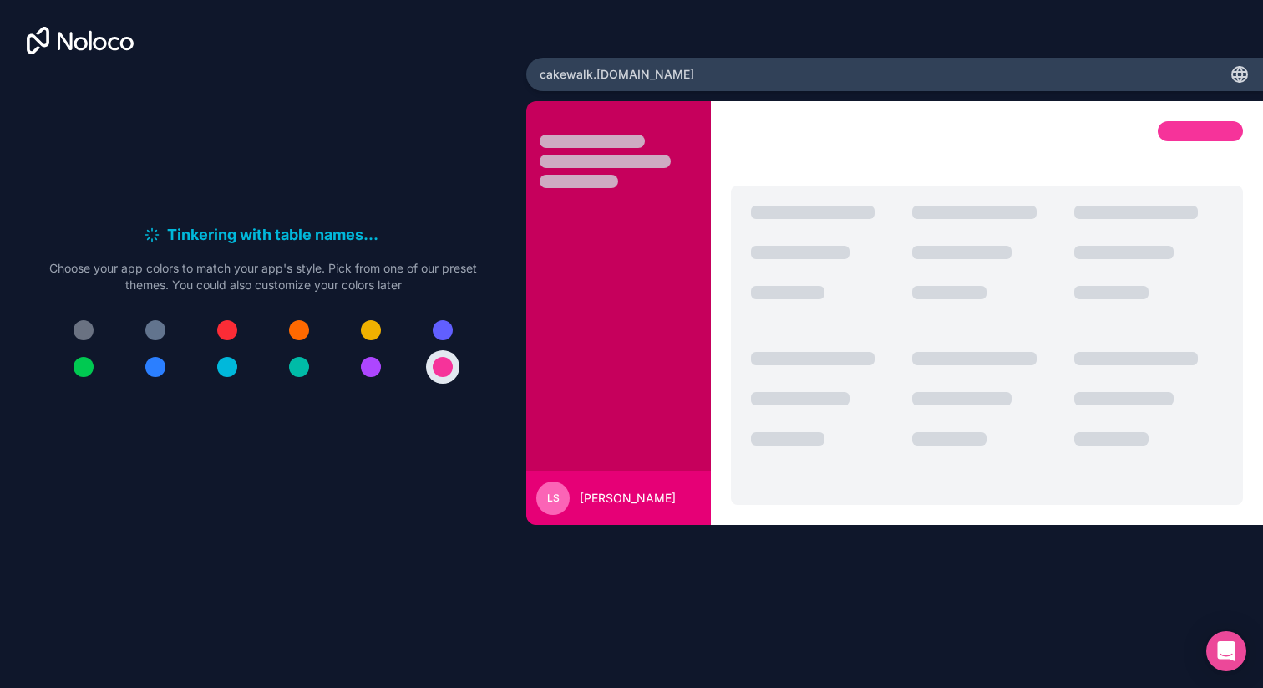
click at [79, 370] on div at bounding box center [84, 367] width 20 height 20
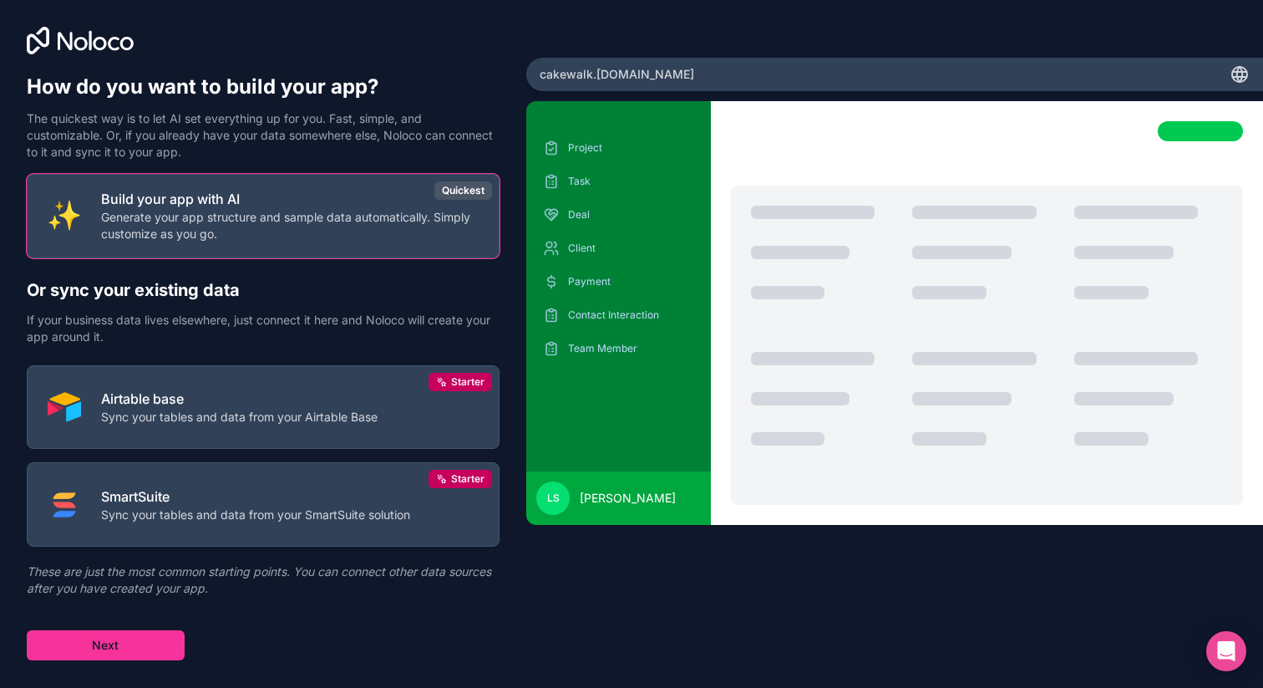
click at [185, 414] on p "Sync your tables and data from your Airtable Base" at bounding box center [239, 417] width 277 height 17
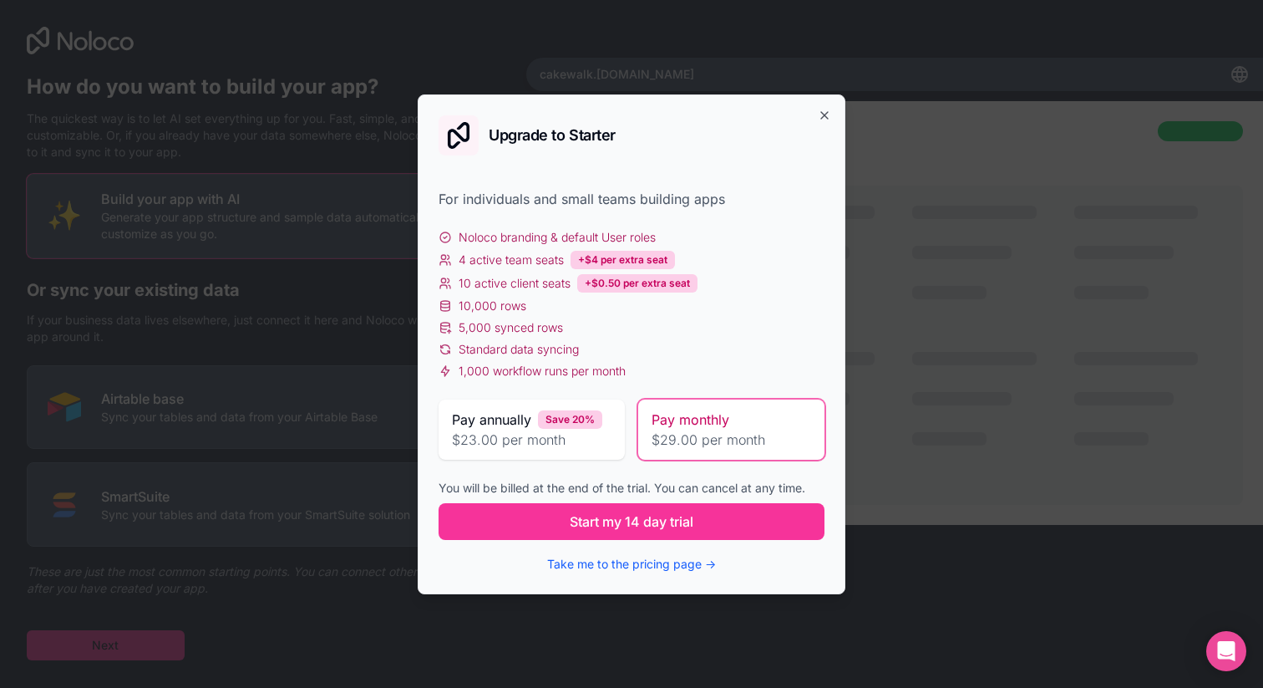
click at [590, 363] on span "1,000 workflow runs per month" at bounding box center [542, 371] width 167 height 17
click at [637, 363] on div "1,000 workflow runs per month" at bounding box center [632, 371] width 386 height 17
click at [632, 369] on div "1,000 workflow runs per month" at bounding box center [632, 371] width 386 height 17
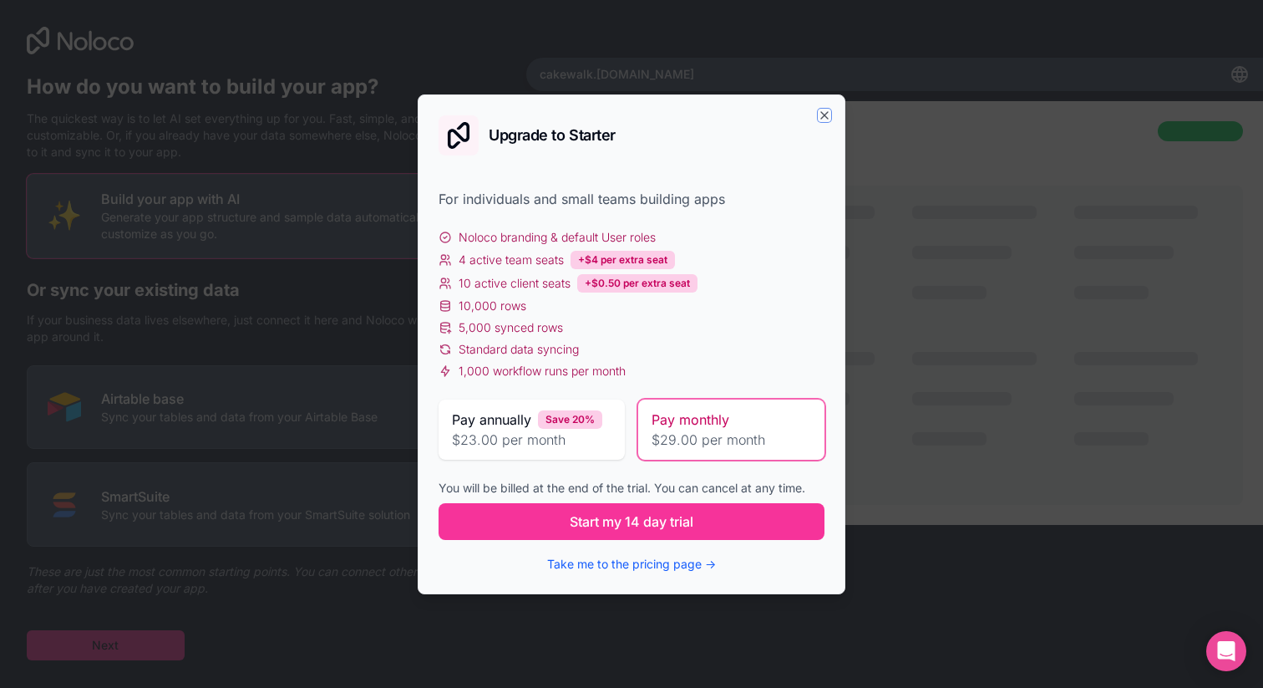
click at [822, 118] on icon "button" at bounding box center [824, 115] width 13 height 13
